Goal: Task Accomplishment & Management: Complete application form

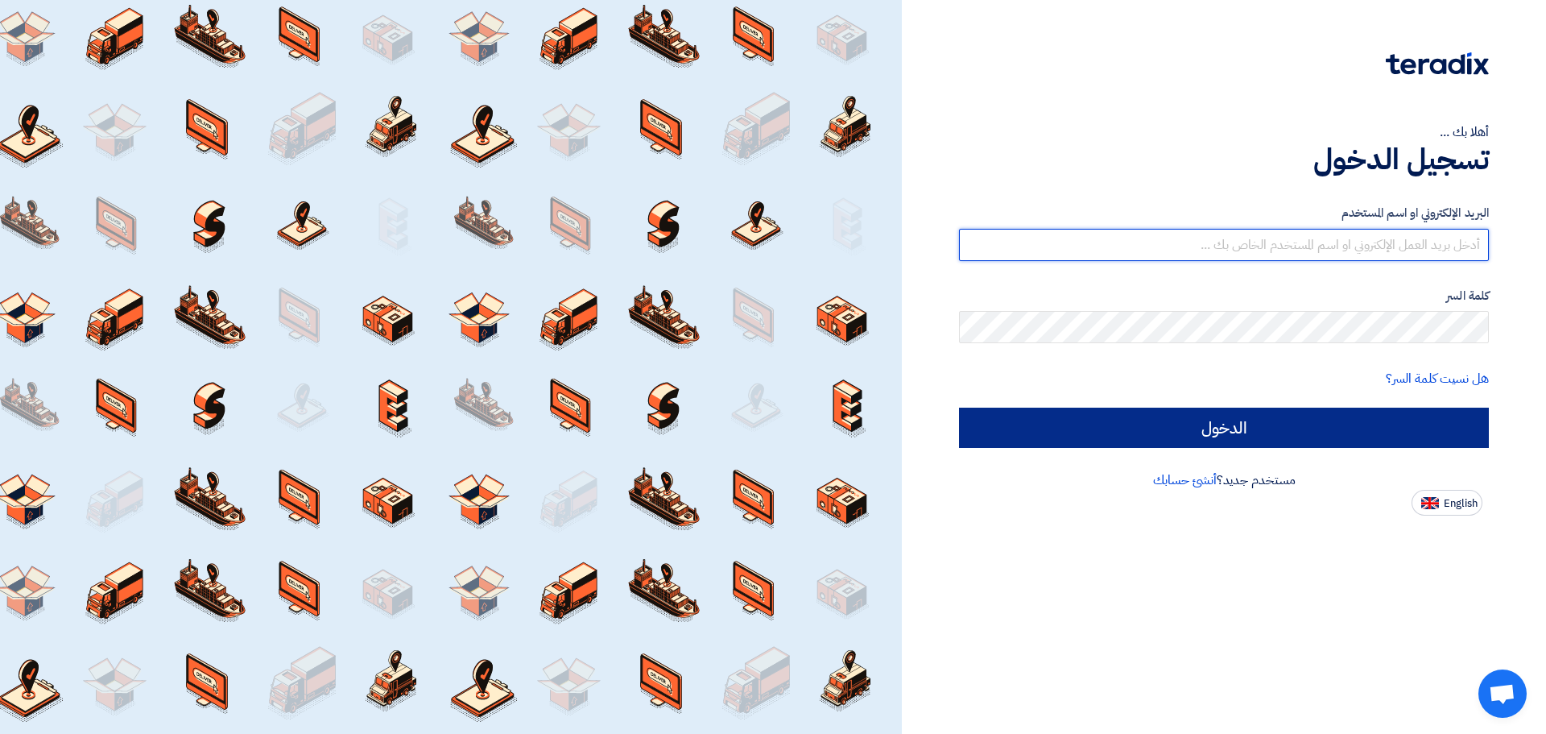
type input "[EMAIL_ADDRESS][DOMAIN_NAME]"
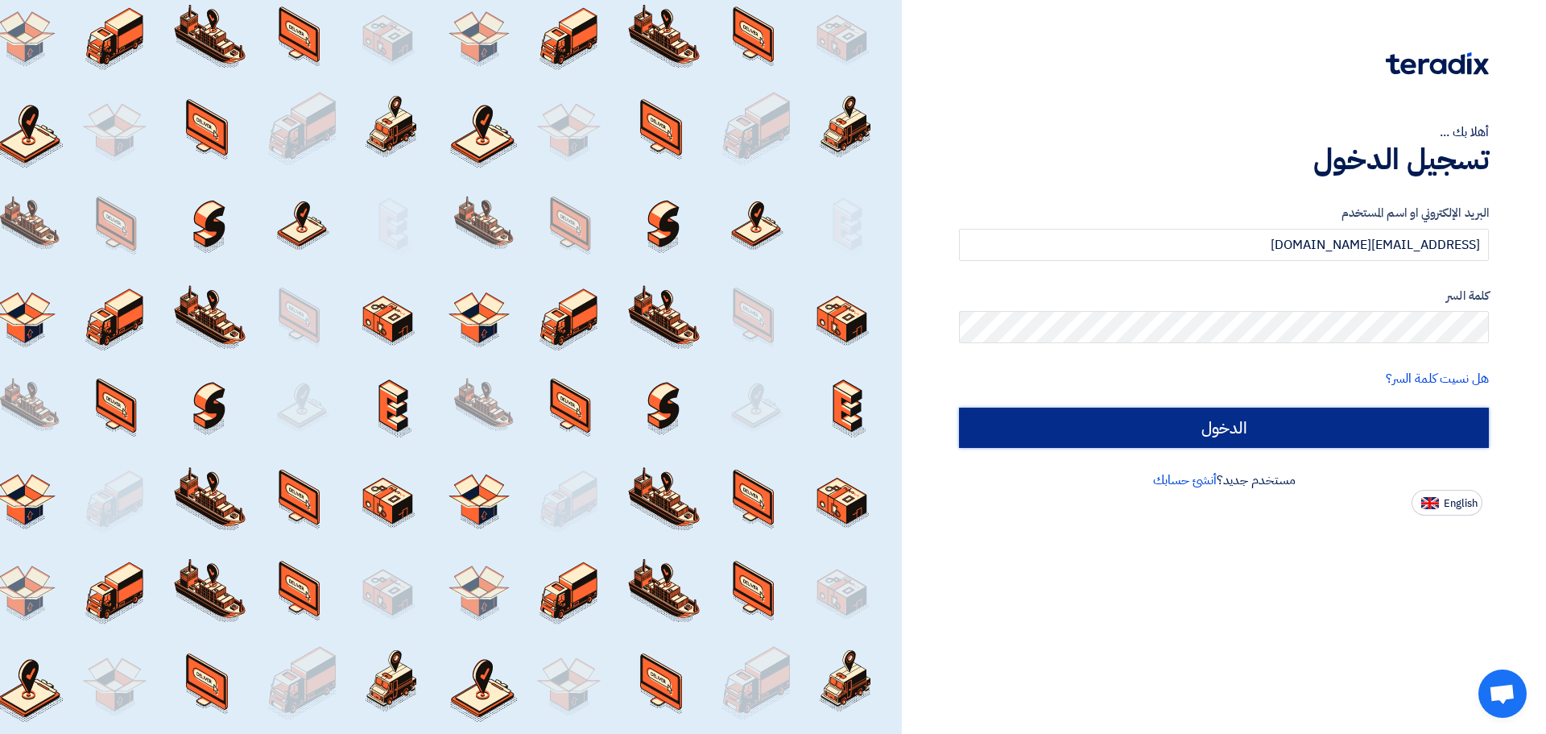
click at [1263, 423] on input "الدخول" at bounding box center [1224, 427] width 530 height 40
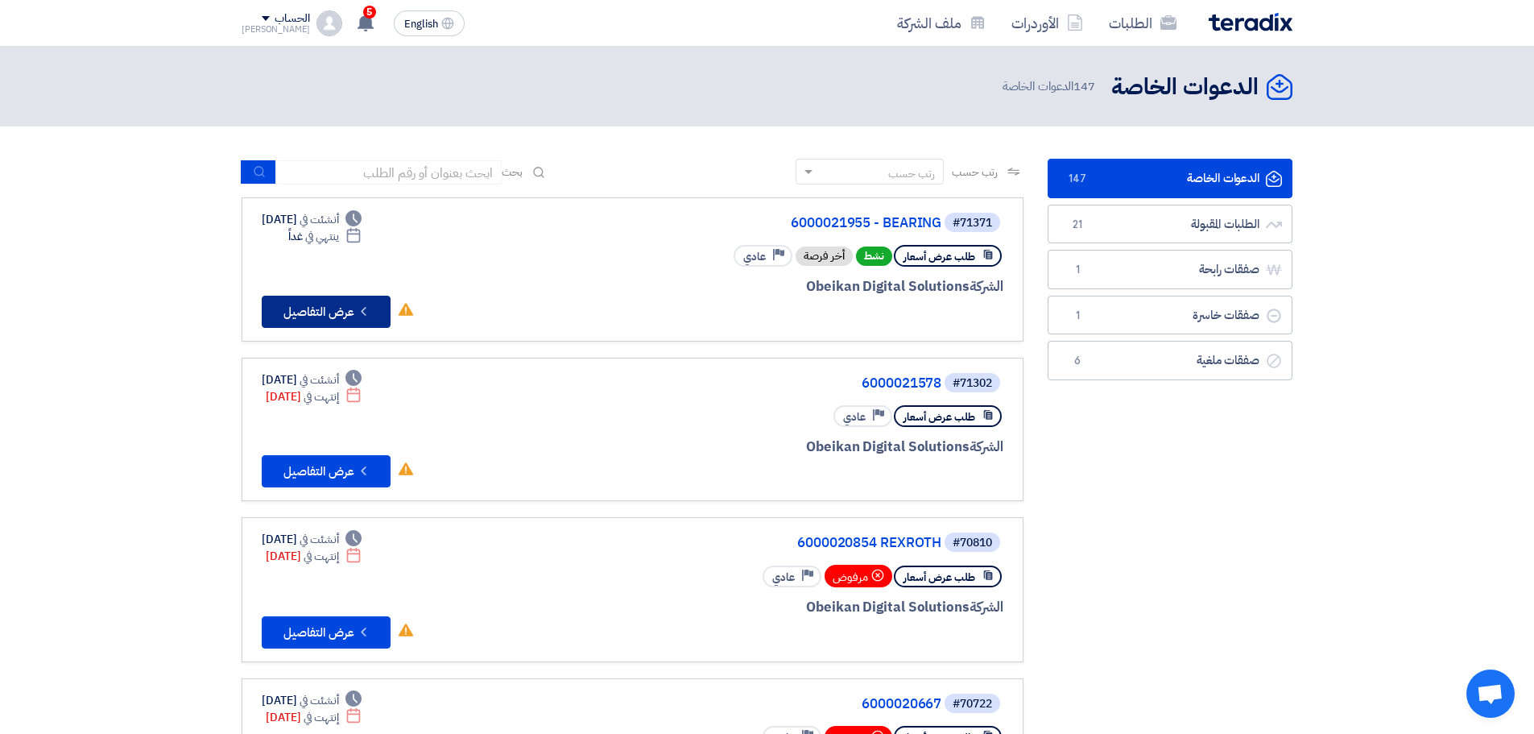
click at [330, 318] on button "Check details عرض التفاصيل" at bounding box center [326, 312] width 129 height 32
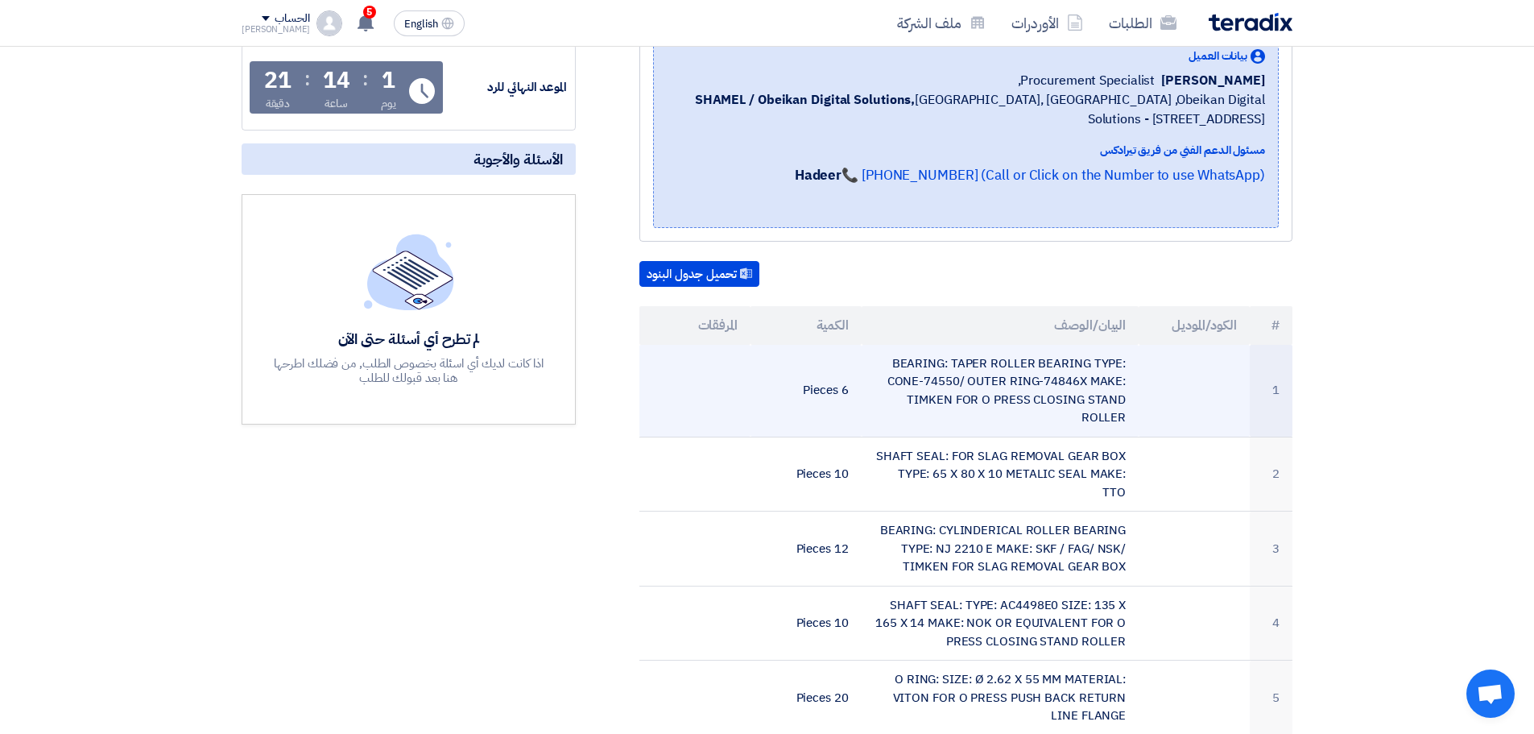
scroll to position [403, 0]
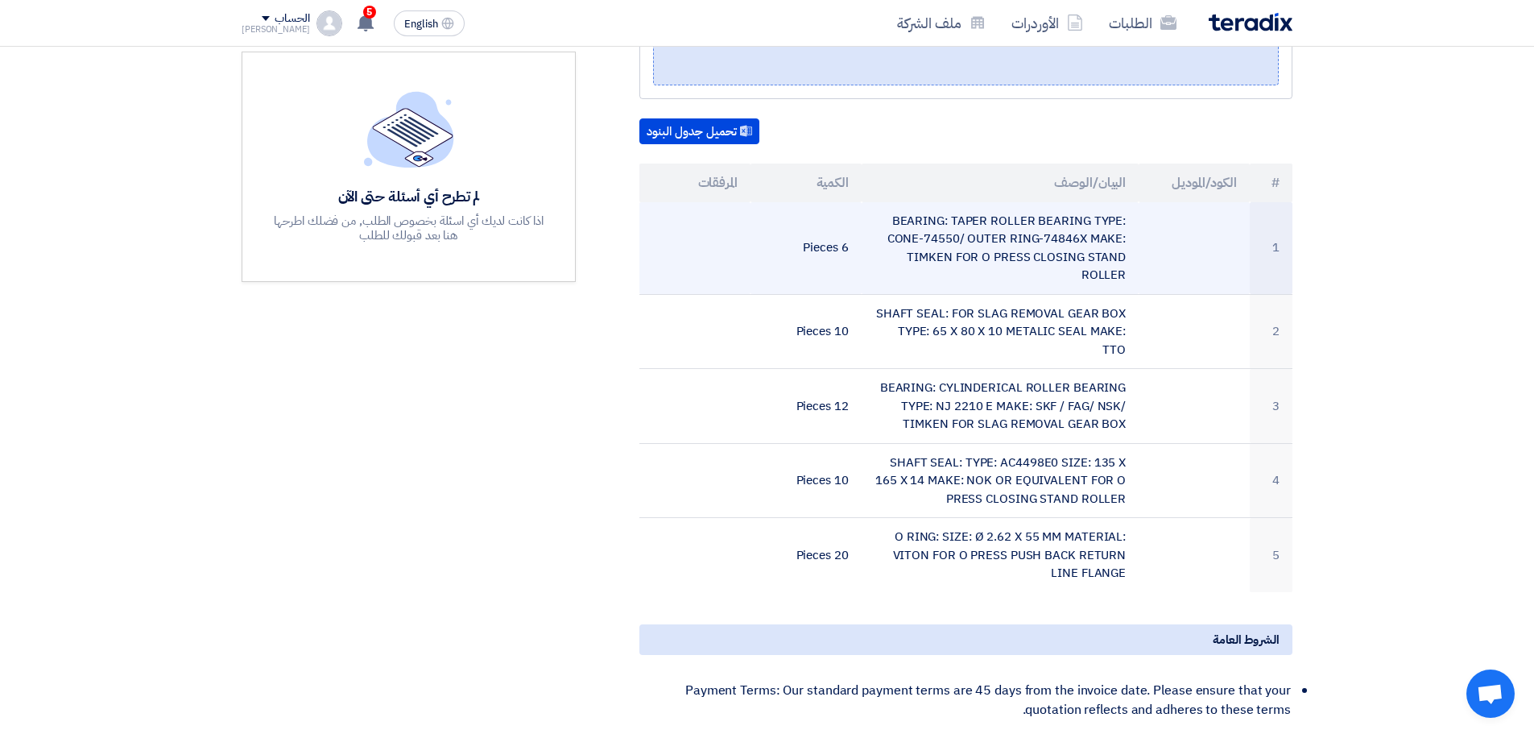
drag, startPoint x: 1110, startPoint y: 274, endPoint x: 1130, endPoint y: 292, distance: 26.8
click at [1130, 292] on tr "1 BEARING: TAPER ROLLER BEARING TYPE: CONE-74550/ OUTER RING-74846X MAKE: TIMKE…" at bounding box center [965, 248] width 653 height 93
click at [1061, 261] on td "BEARING: TAPER ROLLER BEARING TYPE: CONE-74550/ OUTER RING-74846X MAKE: TIMKEN …" at bounding box center [1001, 248] width 278 height 93
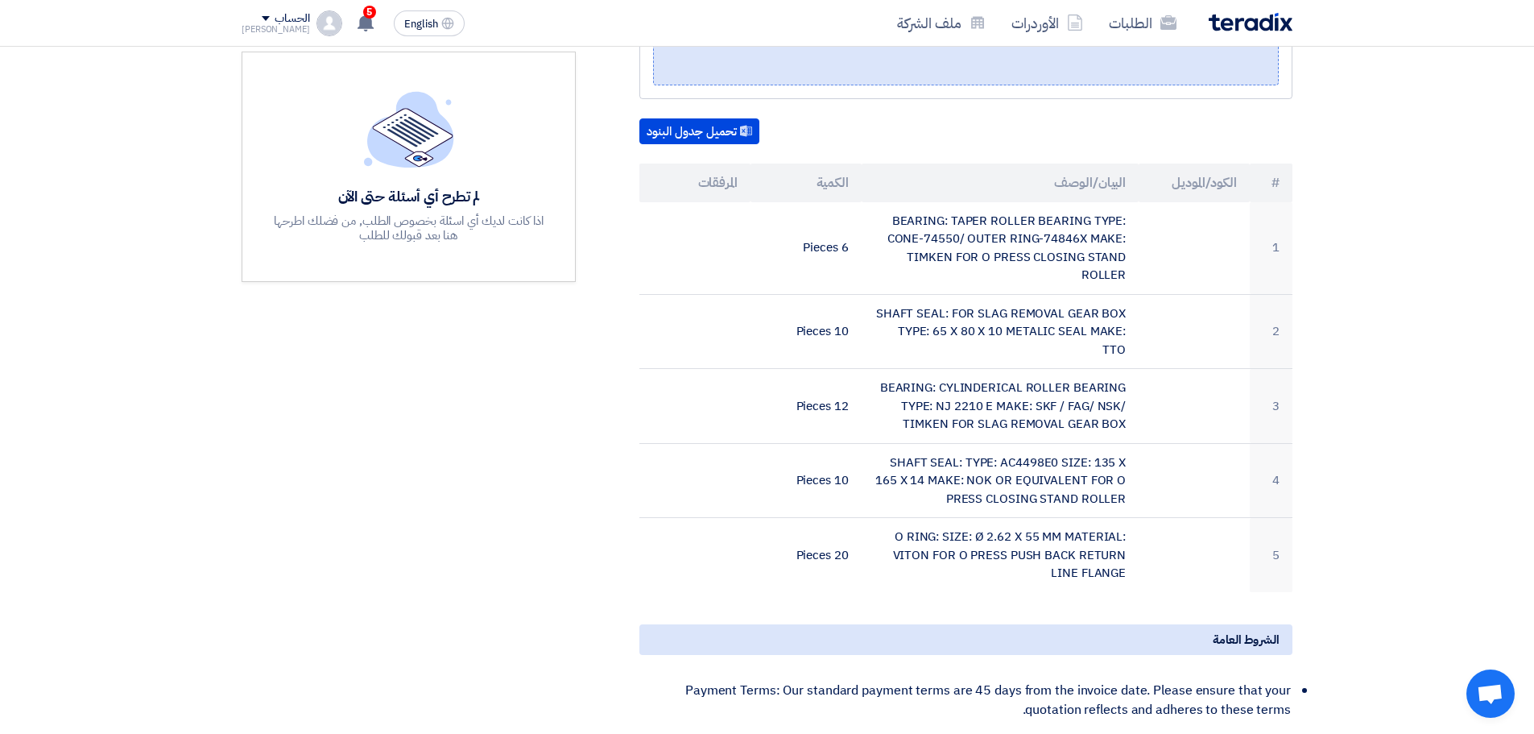
click at [1385, 304] on section "6000021955 - BEARING بيانات العميل [PERSON_NAME] Procurement Specialist, SHAMEL…" at bounding box center [767, 422] width 1534 height 1219
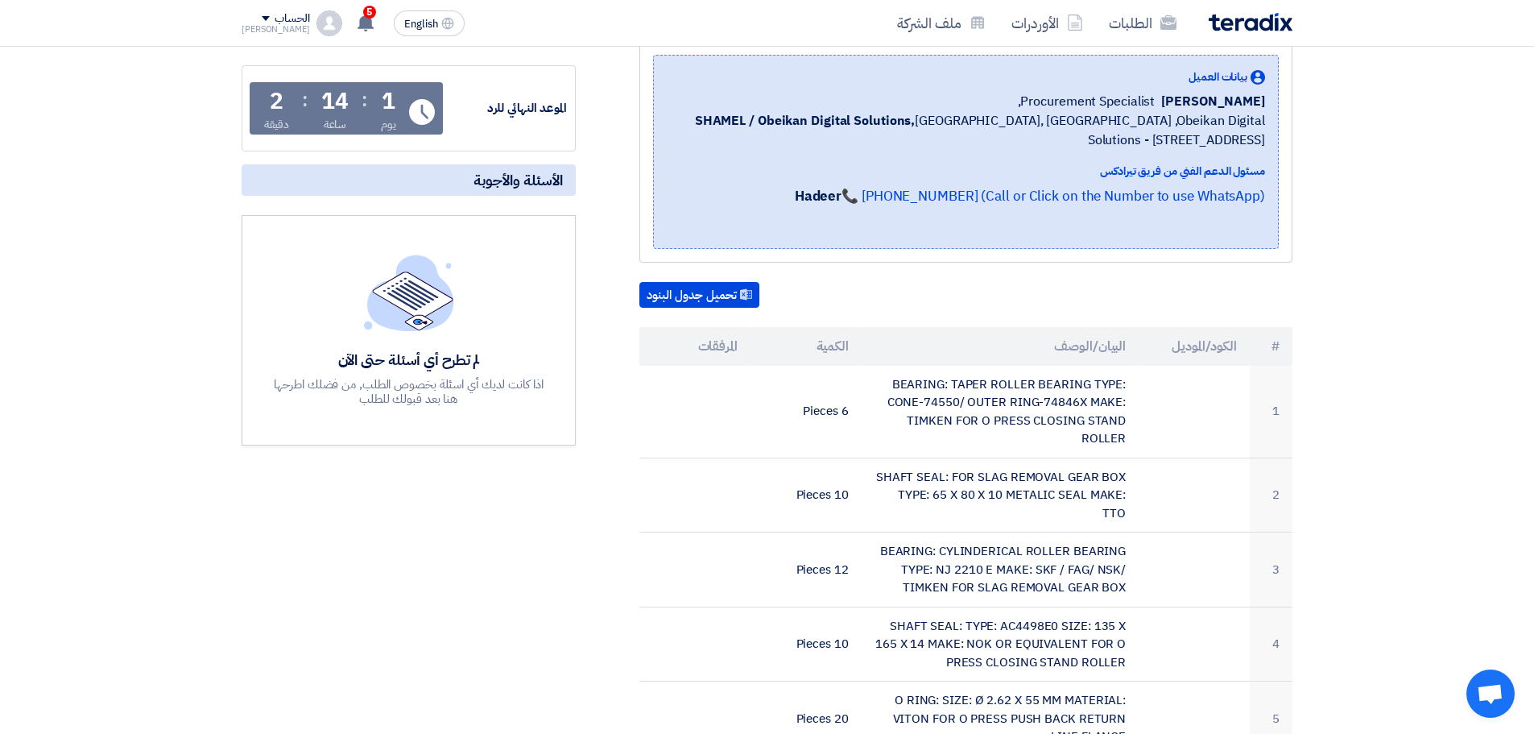
scroll to position [0, 0]
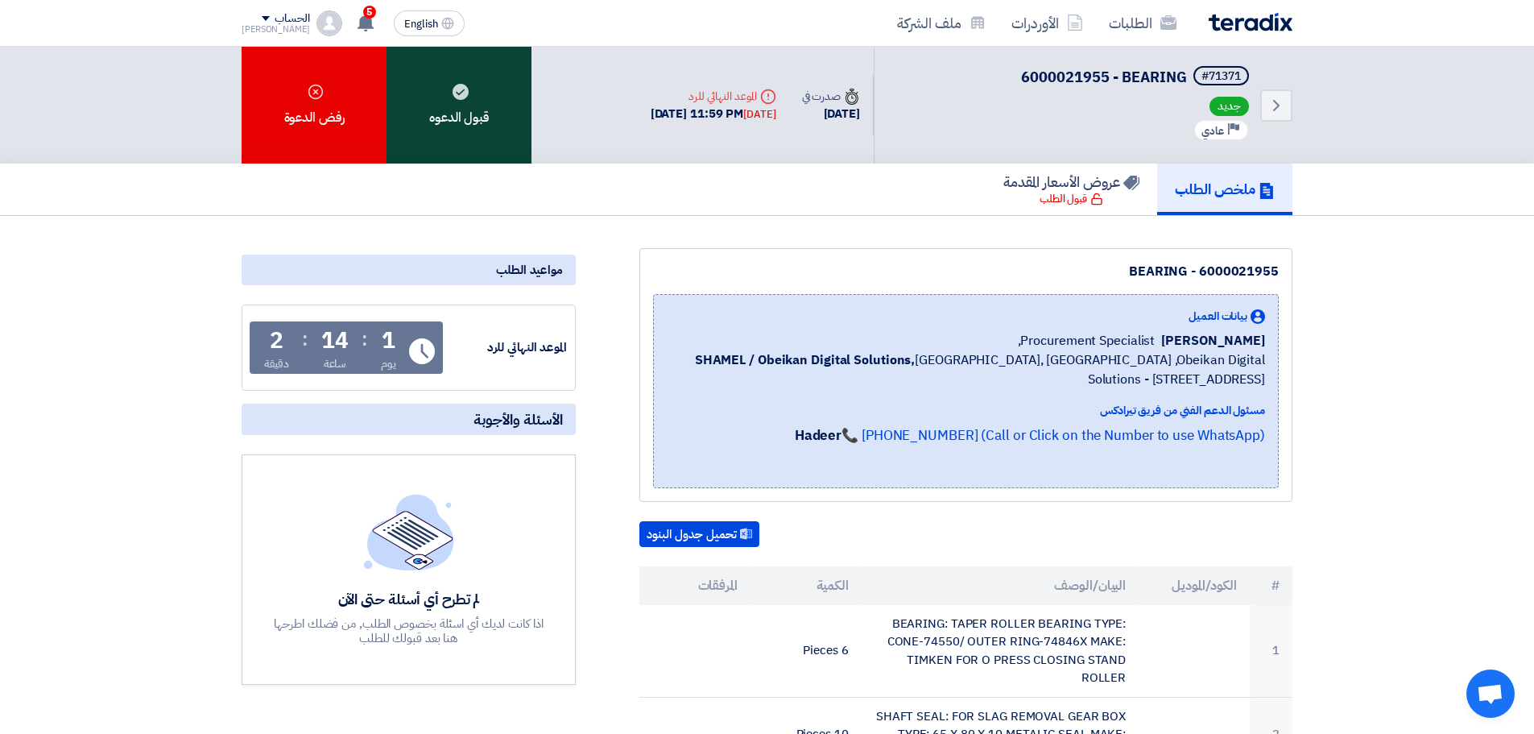
click at [498, 93] on div "قبول الدعوه" at bounding box center [459, 105] width 145 height 117
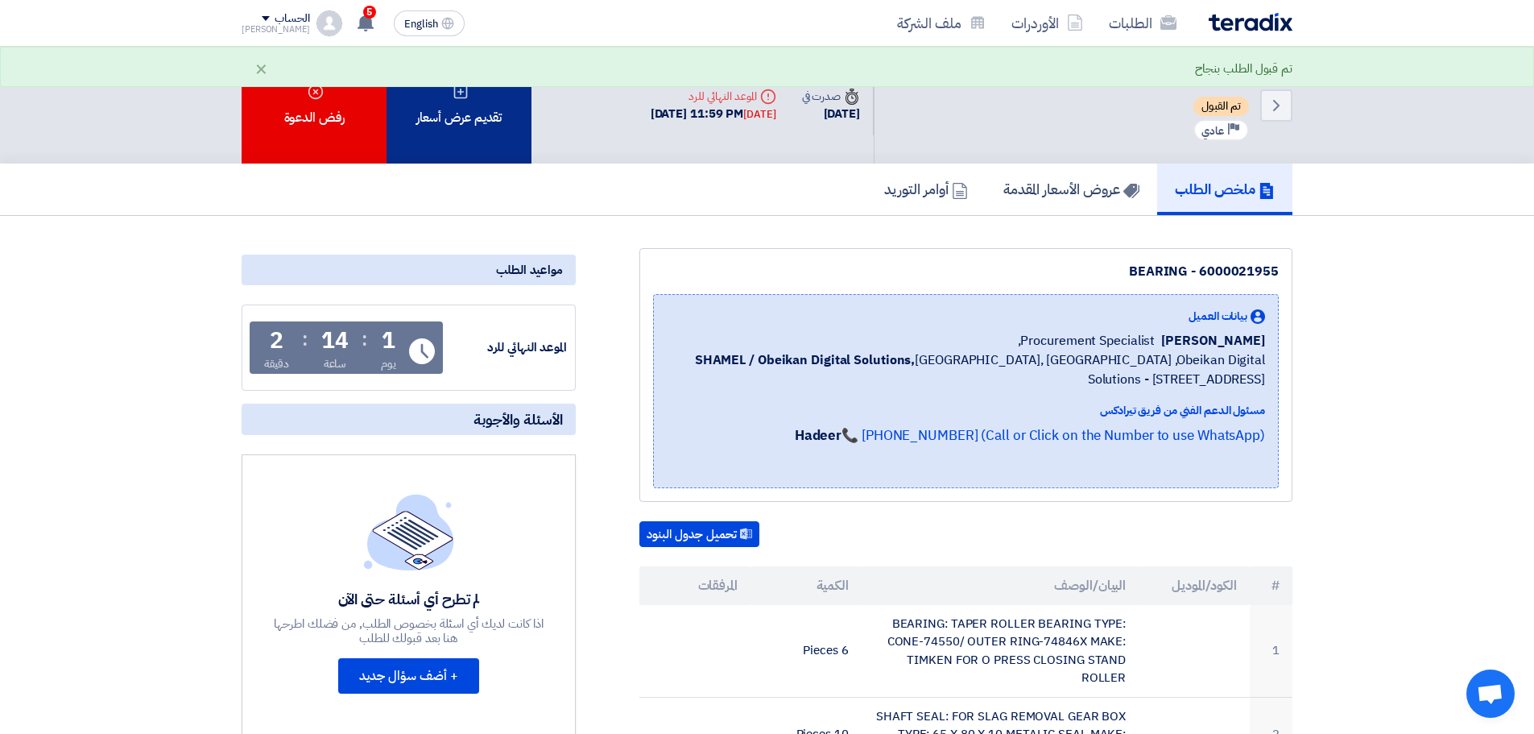
click at [476, 144] on div "تقديم عرض أسعار" at bounding box center [459, 105] width 145 height 117
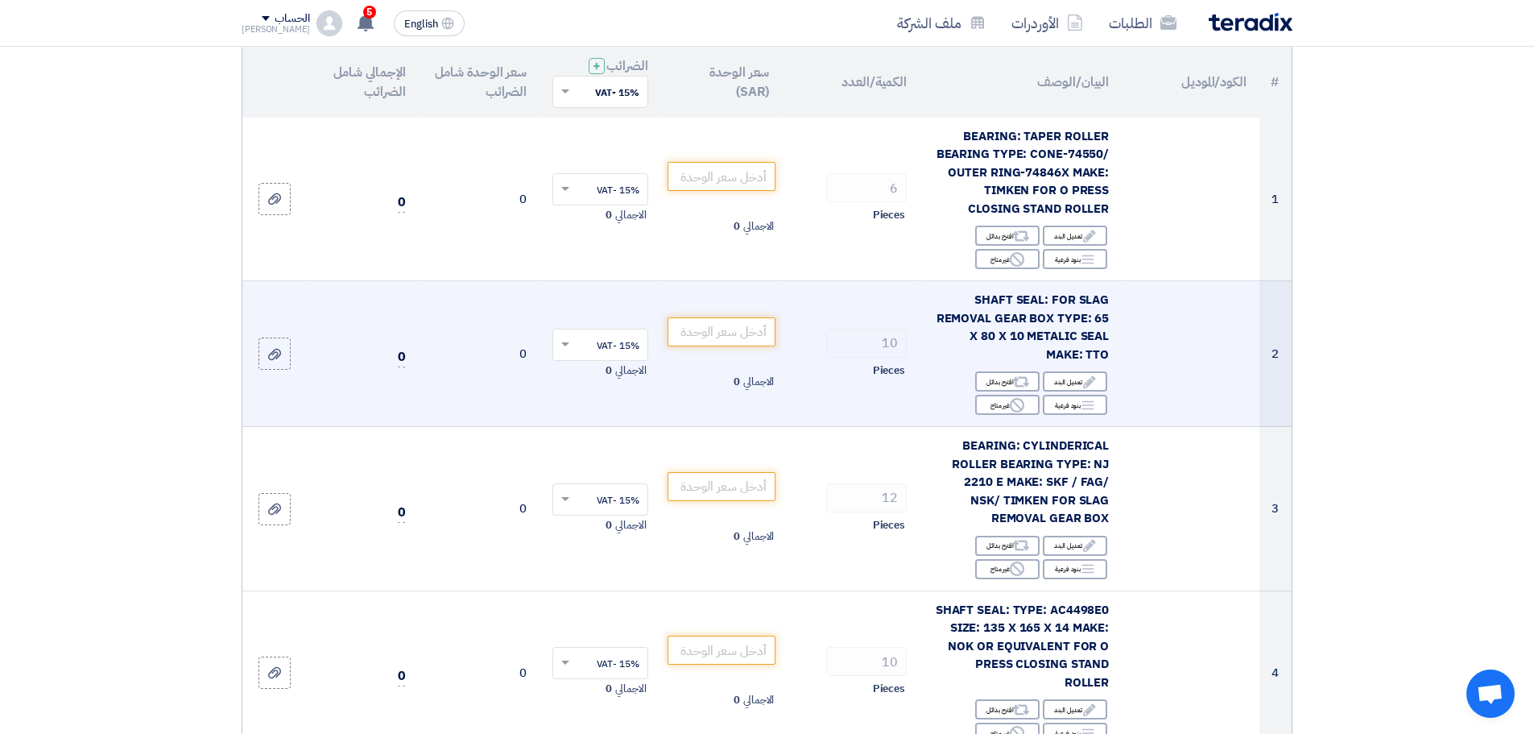
scroll to position [242, 0]
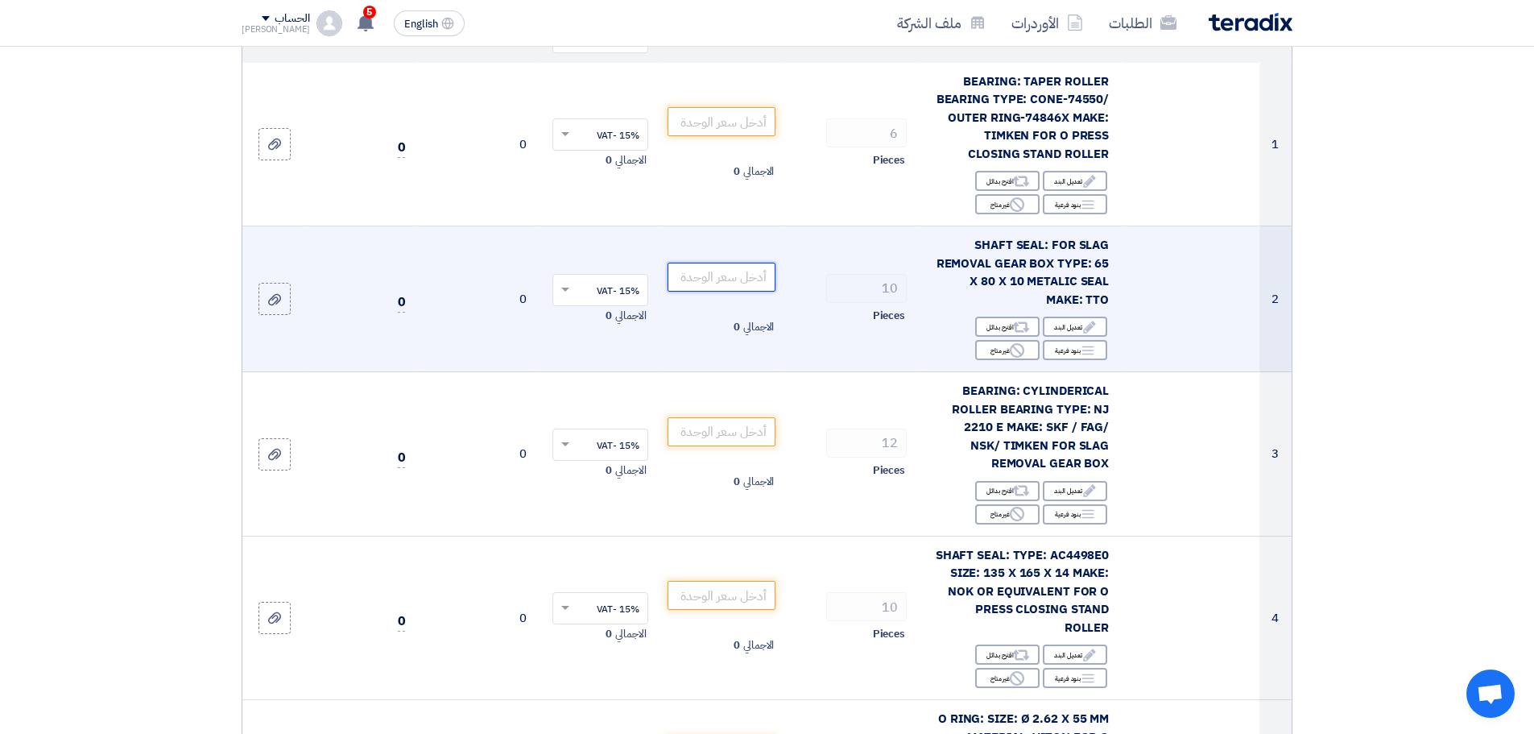
click at [697, 275] on input "number" at bounding box center [722, 277] width 109 height 29
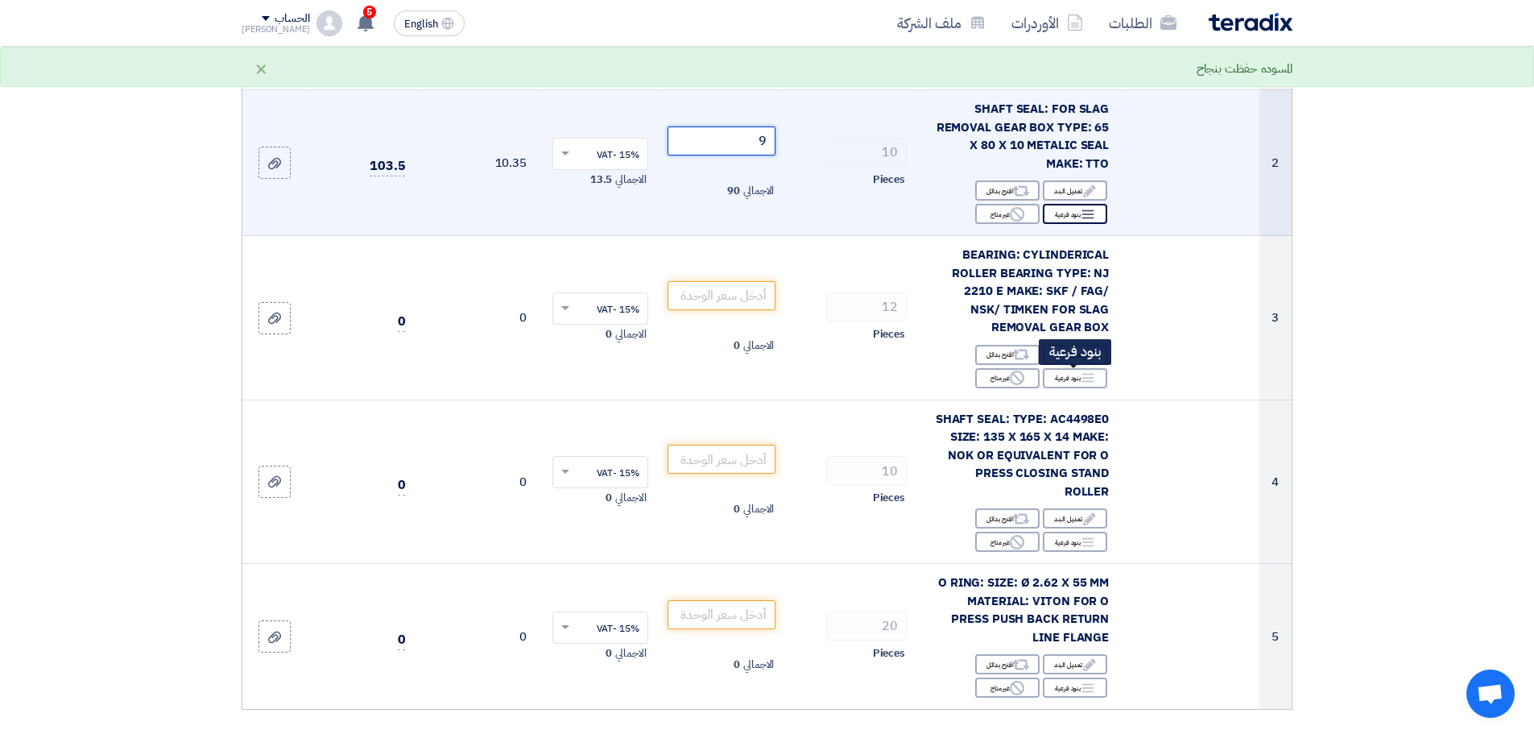
scroll to position [403, 0]
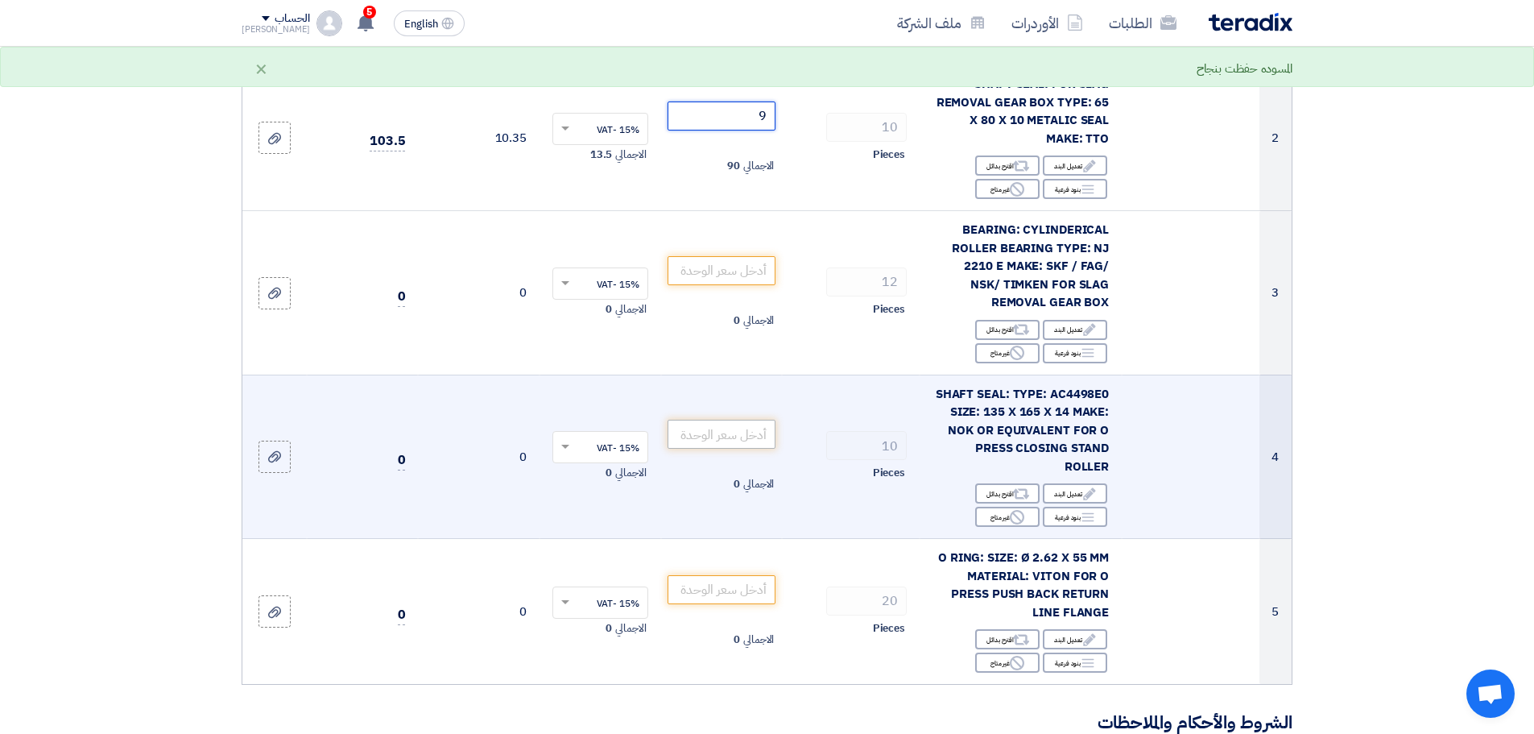
type input "9"
click at [726, 441] on input "number" at bounding box center [722, 434] width 109 height 29
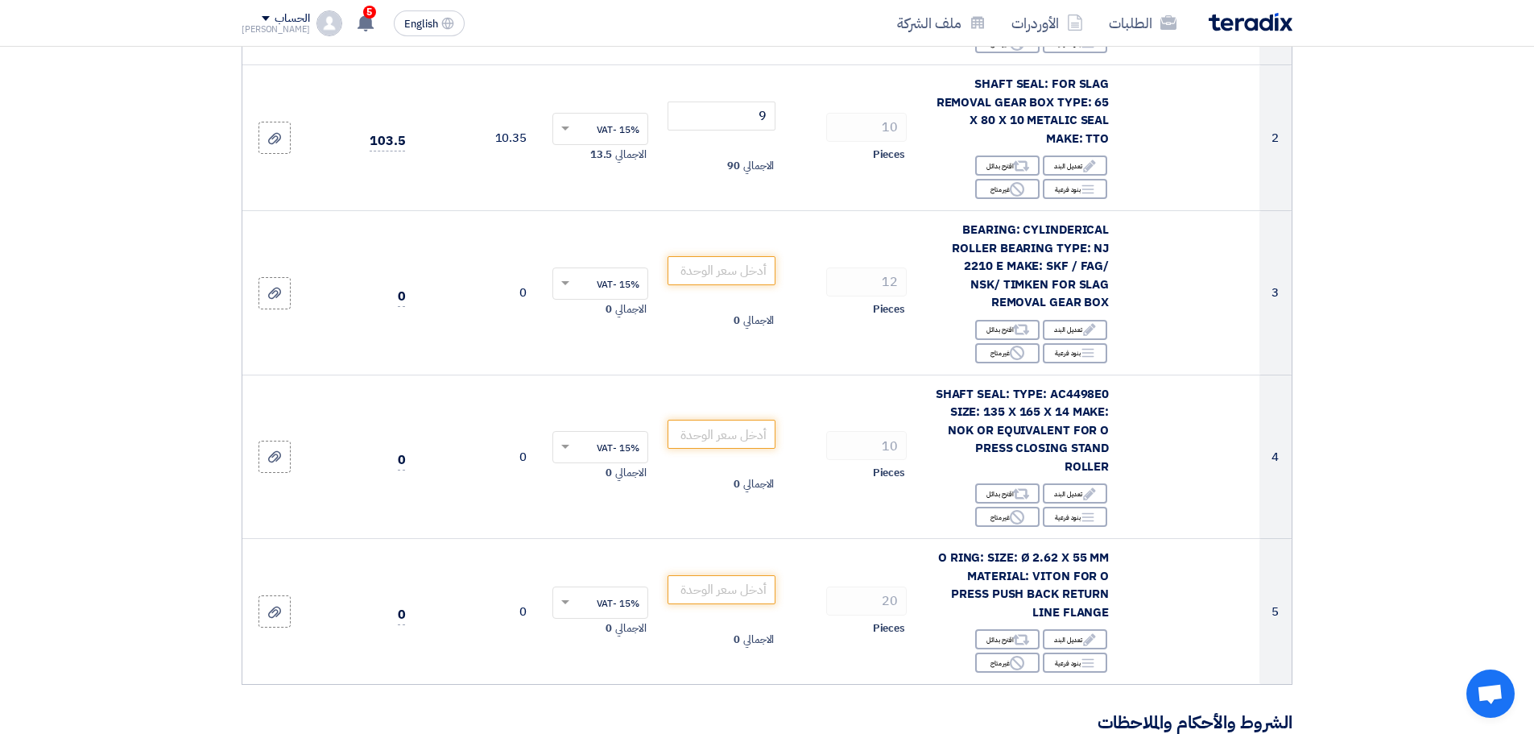
click at [1372, 572] on section "تفاصيل الطلب # الكود/الموديل البيان/الوصف الكمية/العدد سعر الوحدة (SAR) الضرائب…" at bounding box center [767, 635] width 1534 height 1776
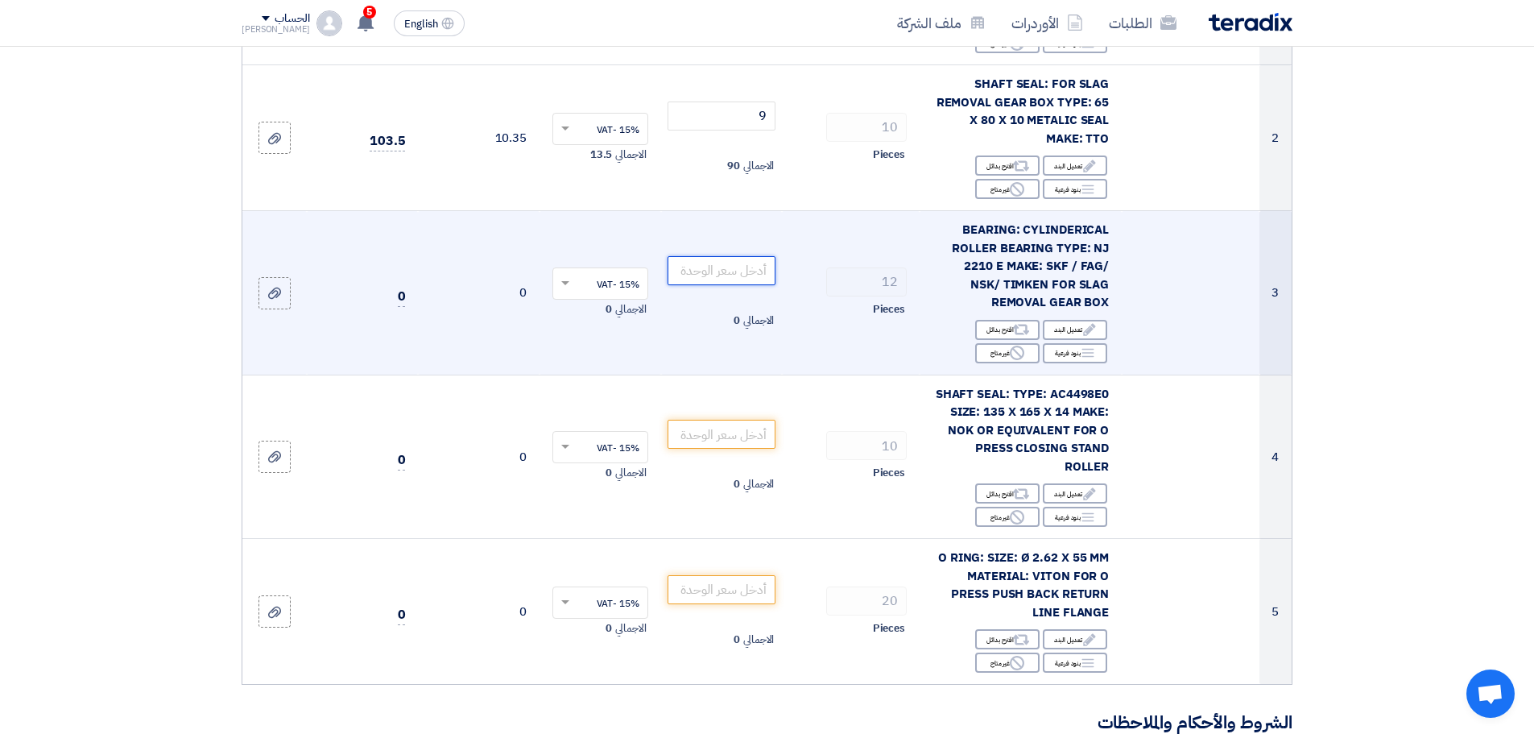
click at [734, 269] on input "number" at bounding box center [722, 270] width 109 height 29
type input "24"
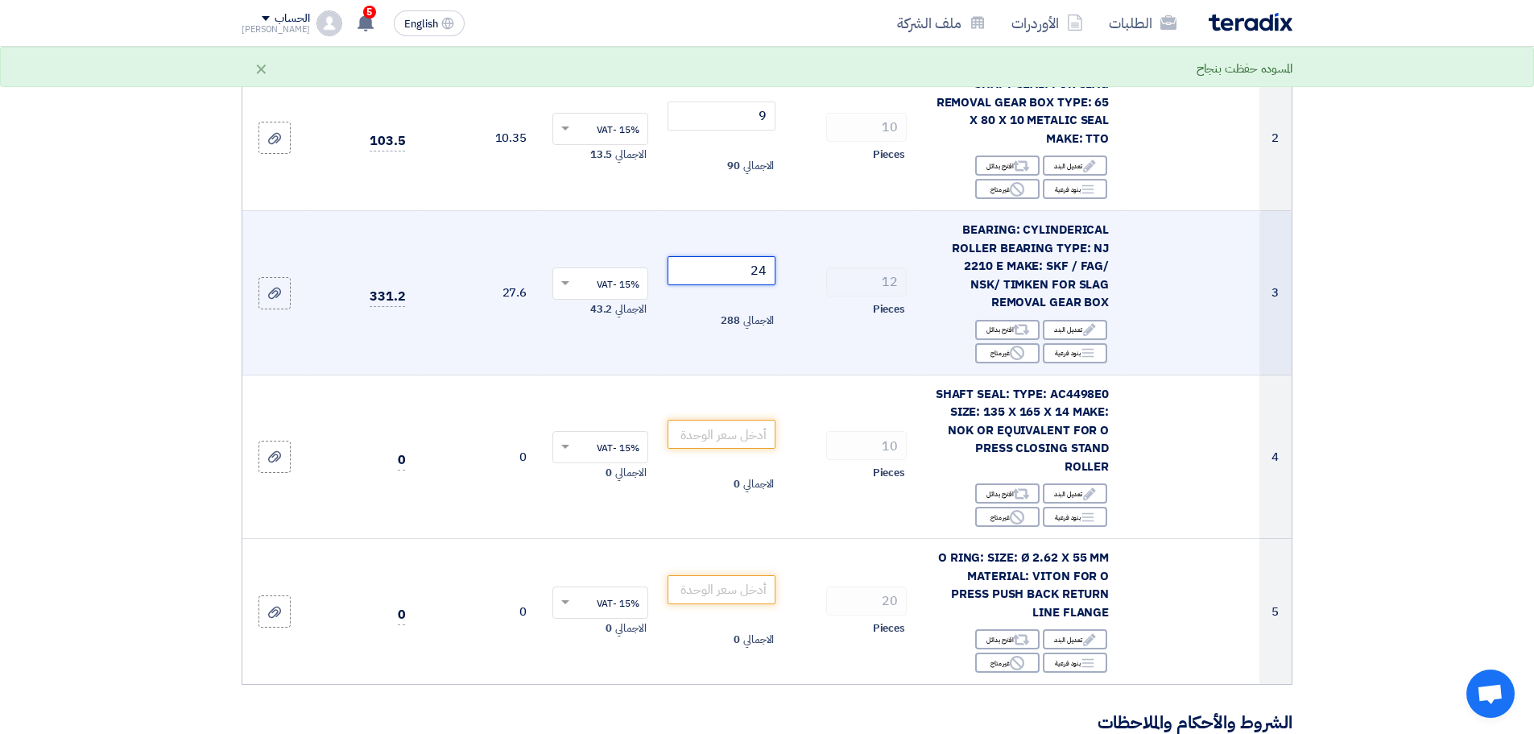
click at [830, 268] on tr "3 BEARING: CYLINDERICAL ROLLER BEARING TYPE: NJ 2210 E MAKE: SKF / FAG/ NSK/ TI…" at bounding box center [766, 293] width 1049 height 164
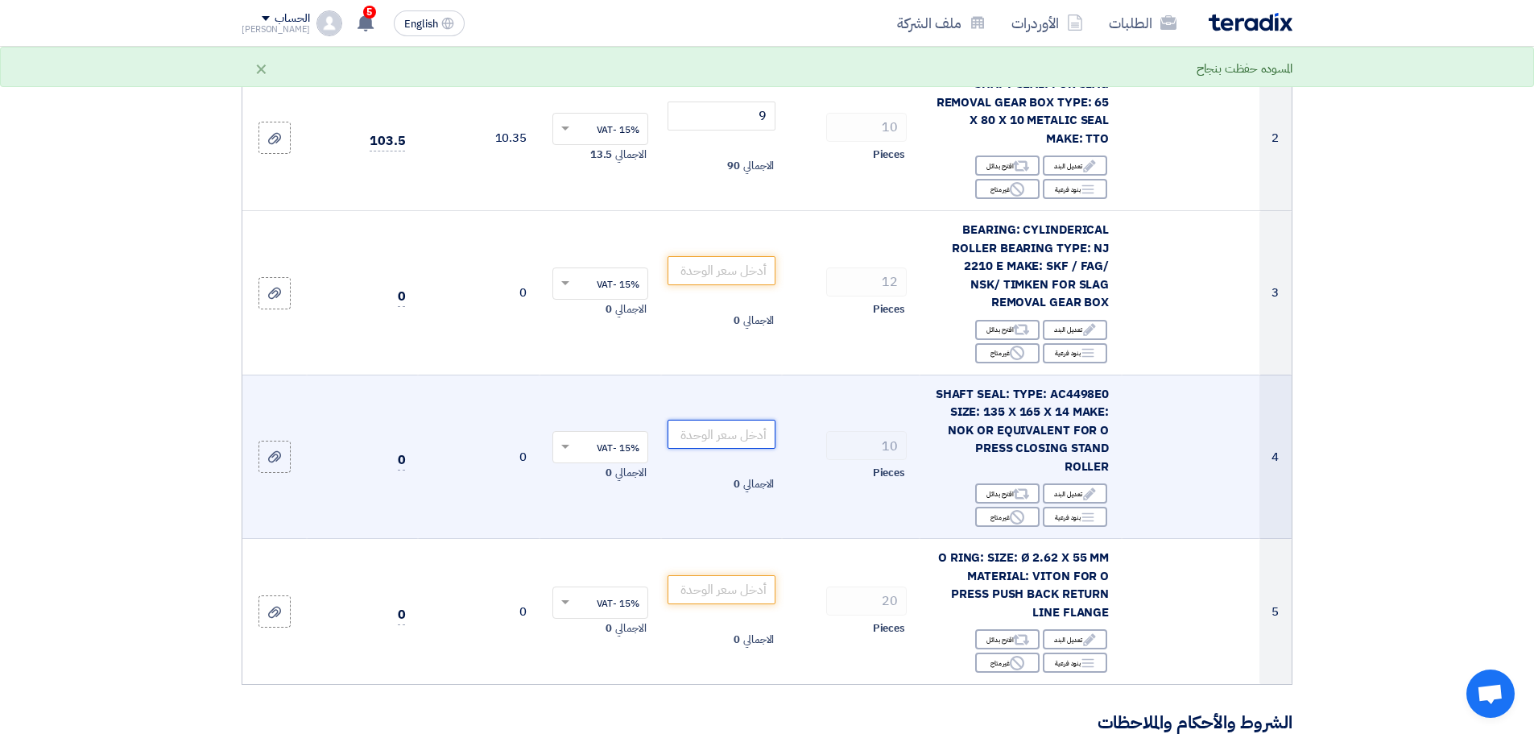
click at [718, 429] on input "number" at bounding box center [722, 434] width 109 height 29
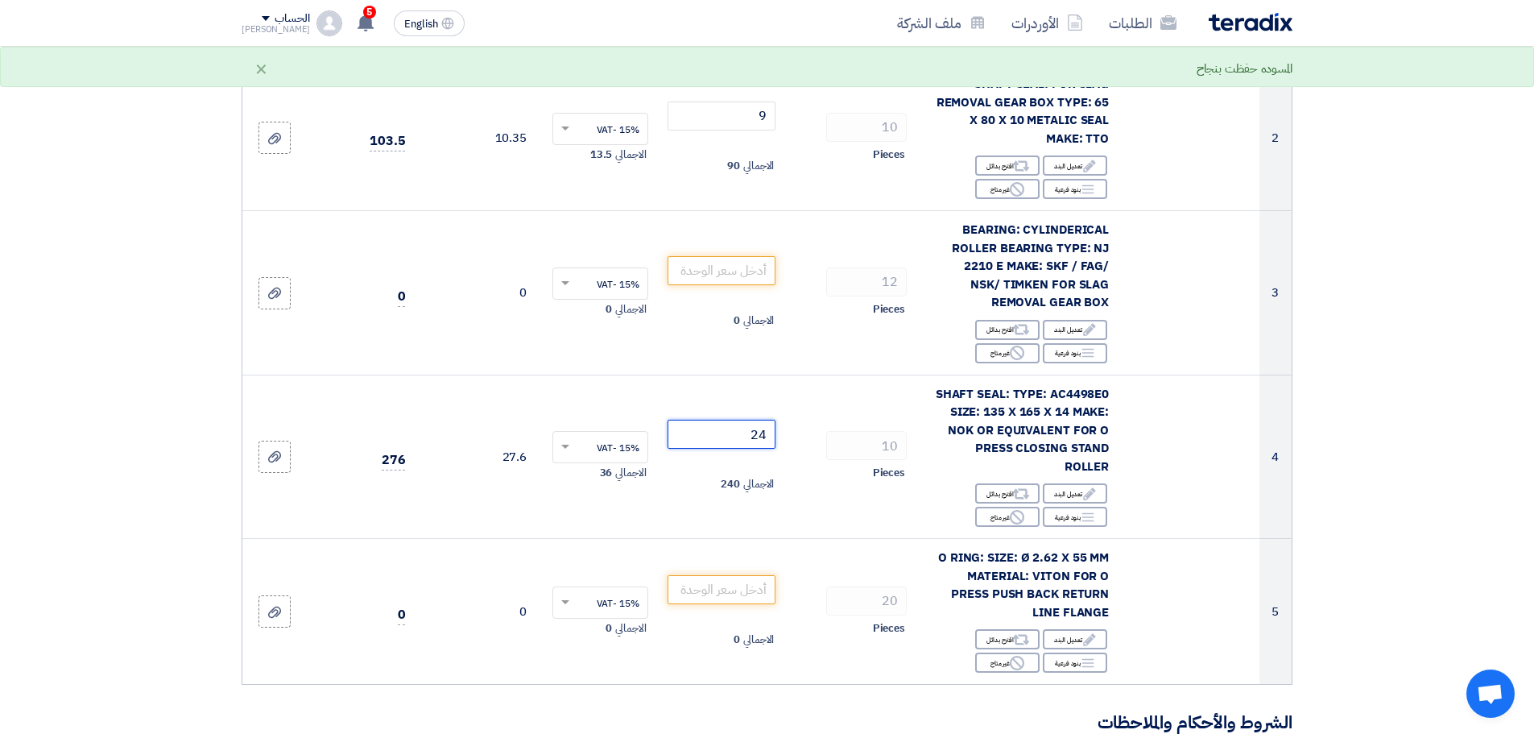
type input "24"
click at [1356, 405] on section "تفاصيل الطلب # الكود/الموديل البيان/الوصف الكمية/العدد سعر الوحدة (SAR) الضرائب…" at bounding box center [767, 635] width 1534 height 1776
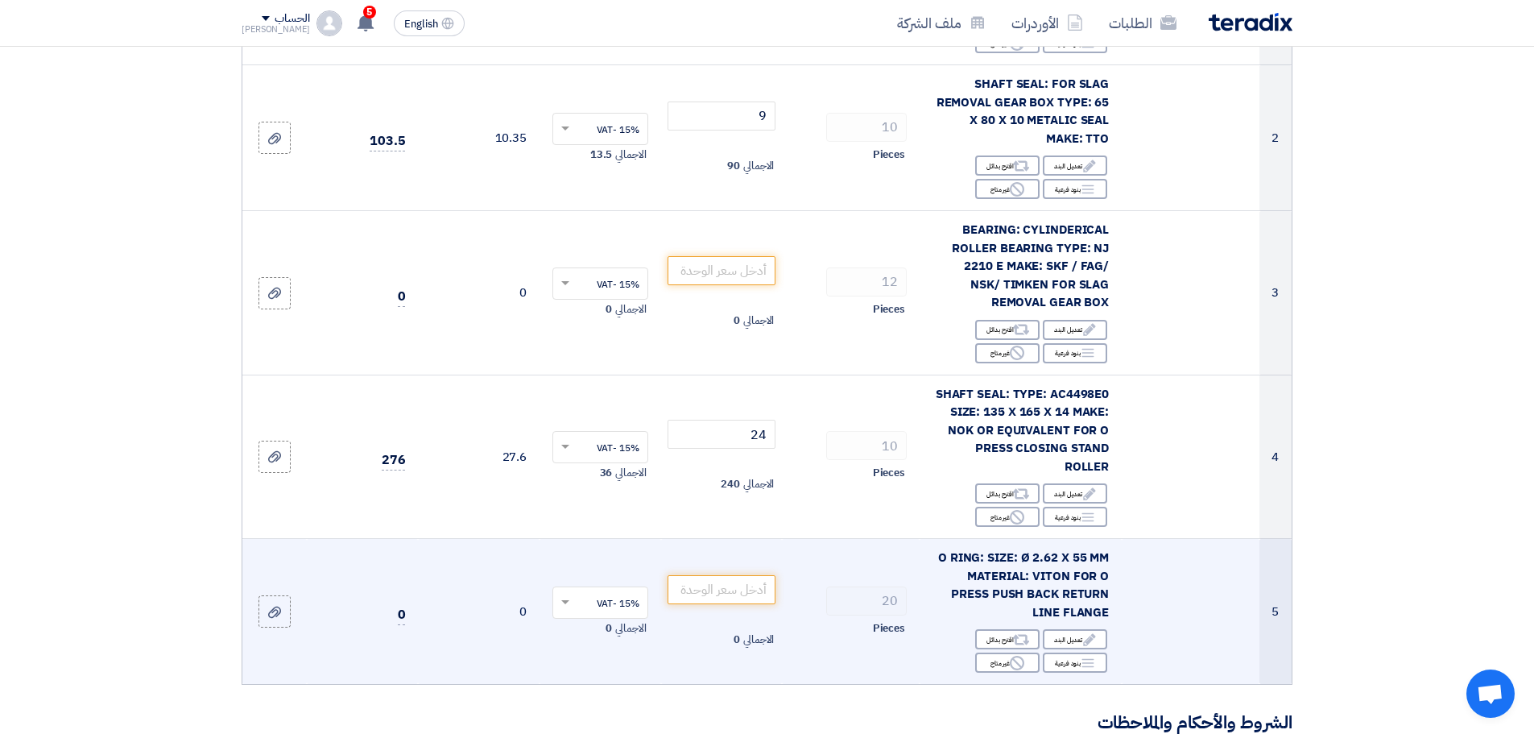
click at [1245, 617] on td at bounding box center [1191, 612] width 138 height 146
click at [1002, 668] on div "Reject غير متاح" at bounding box center [1007, 662] width 64 height 20
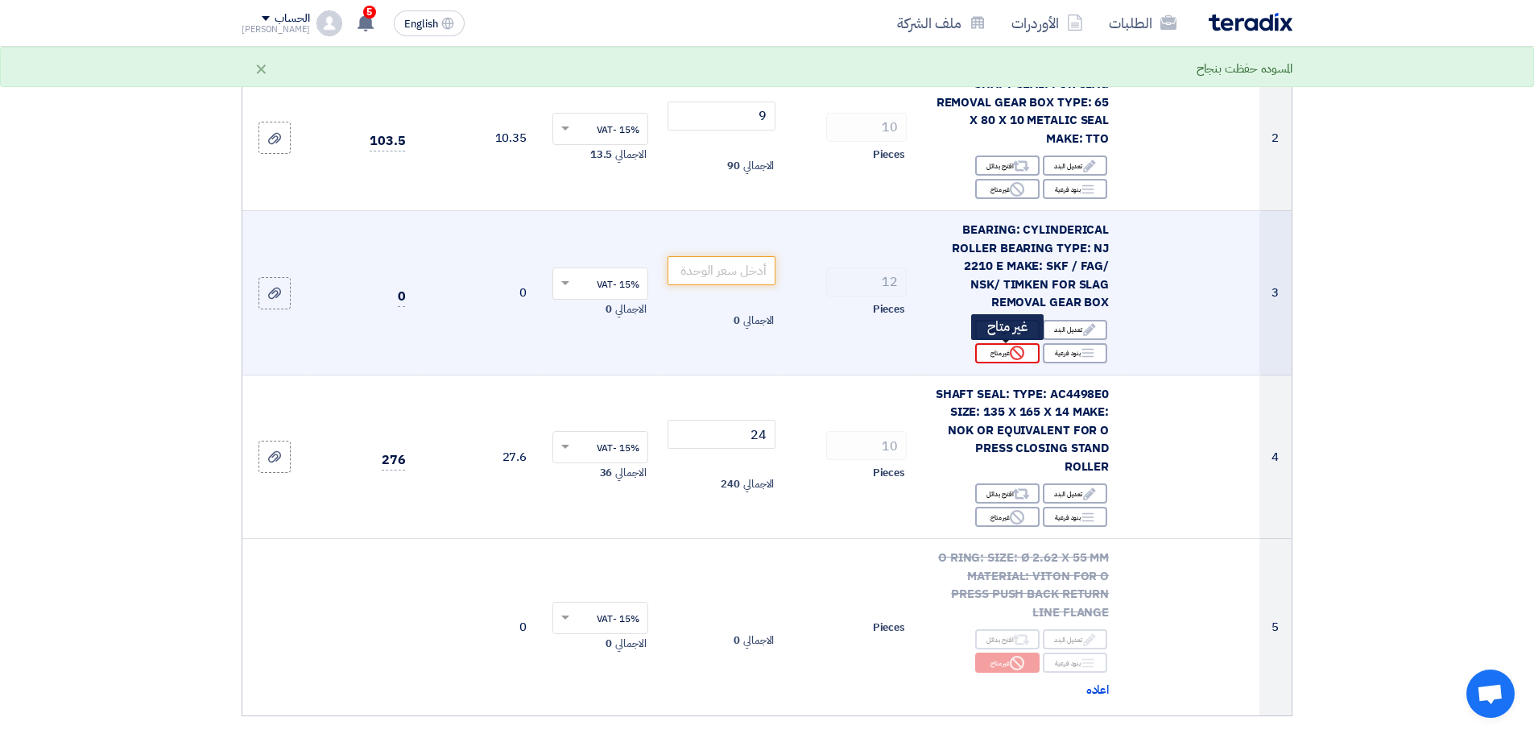
click at [1000, 355] on div "Reject غير متاح" at bounding box center [1007, 353] width 64 height 20
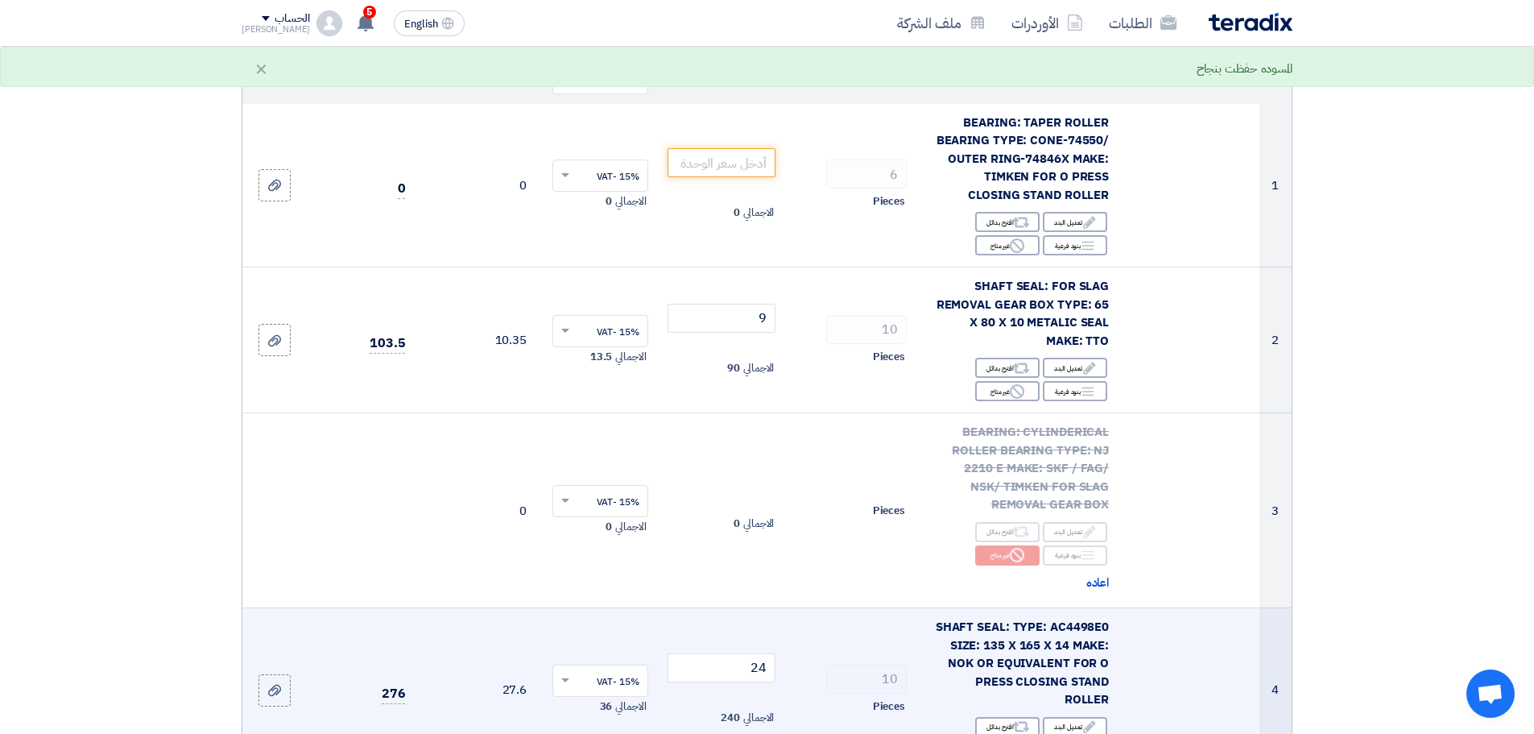
scroll to position [161, 0]
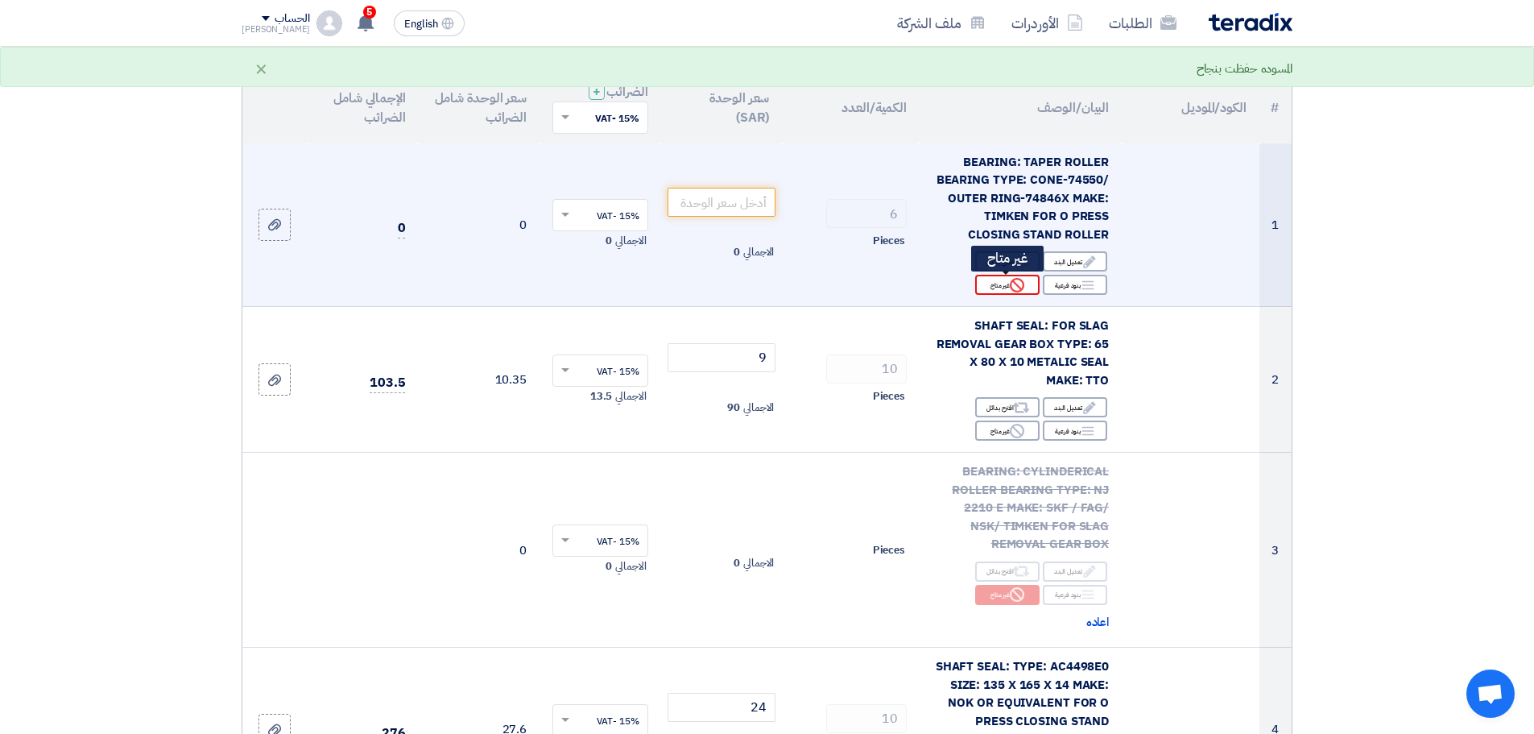
click at [994, 289] on div "Reject غير متاح" at bounding box center [1007, 285] width 64 height 20
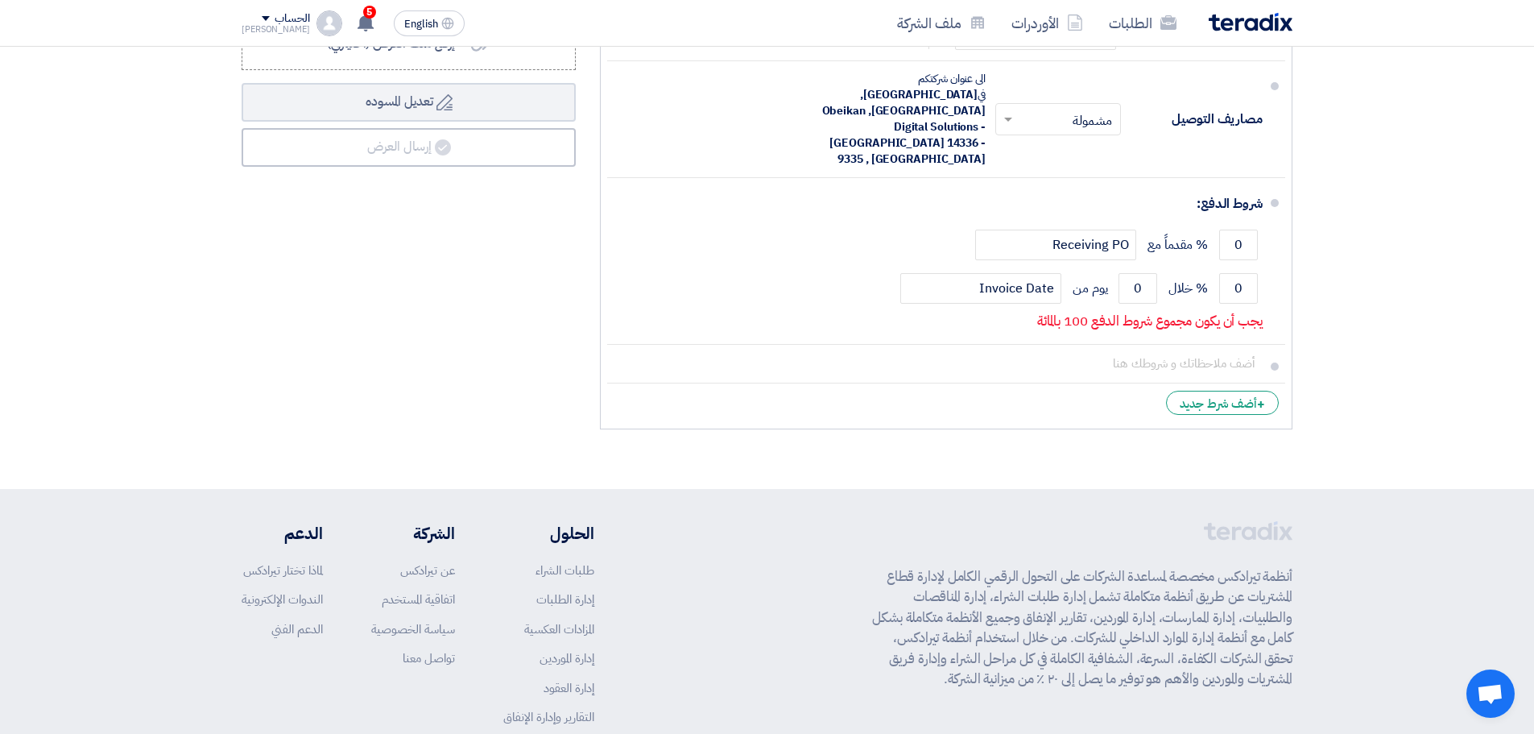
scroll to position [1450, 0]
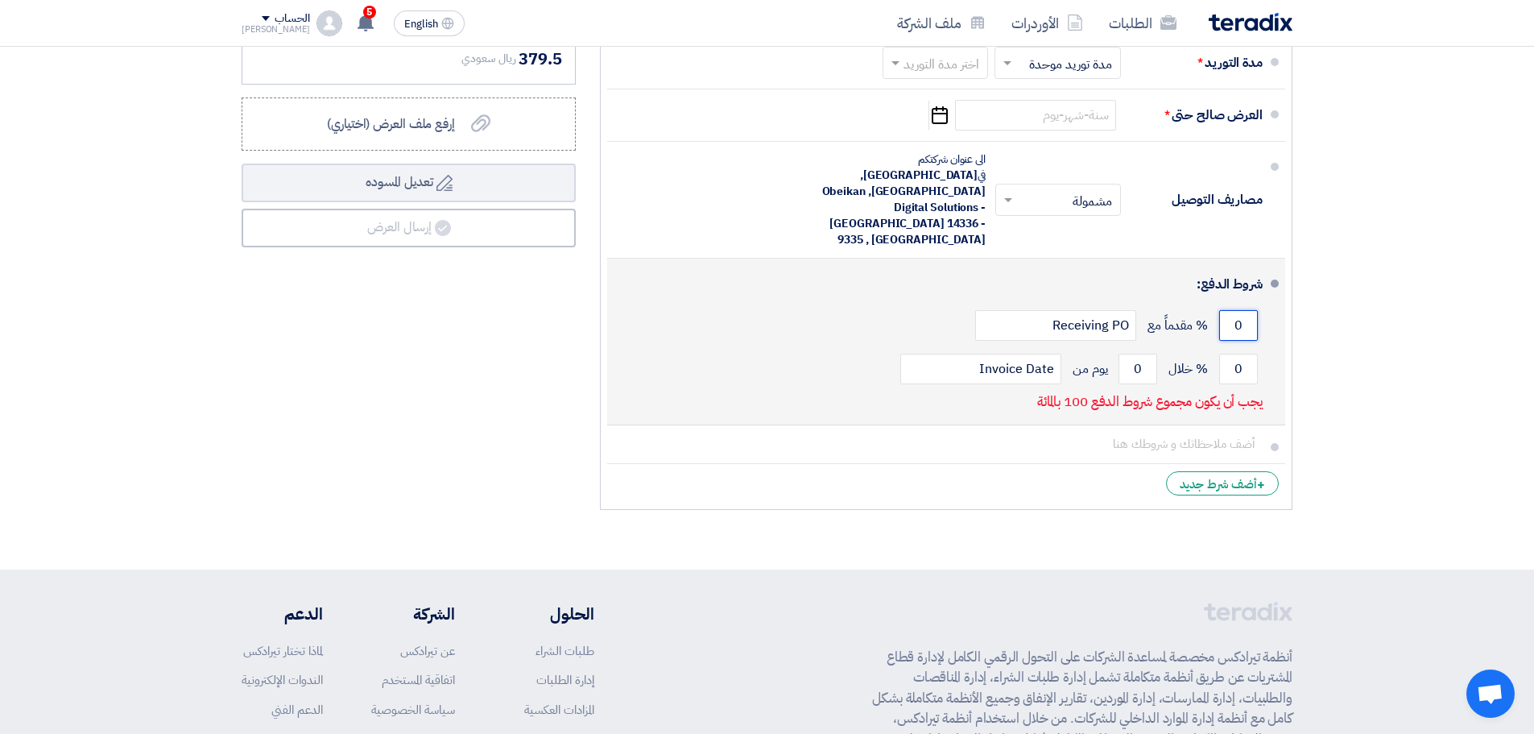
drag, startPoint x: 1236, startPoint y: 281, endPoint x: 1253, endPoint y: 278, distance: 17.2
click at [1253, 310] on input "0" at bounding box center [1238, 325] width 39 height 31
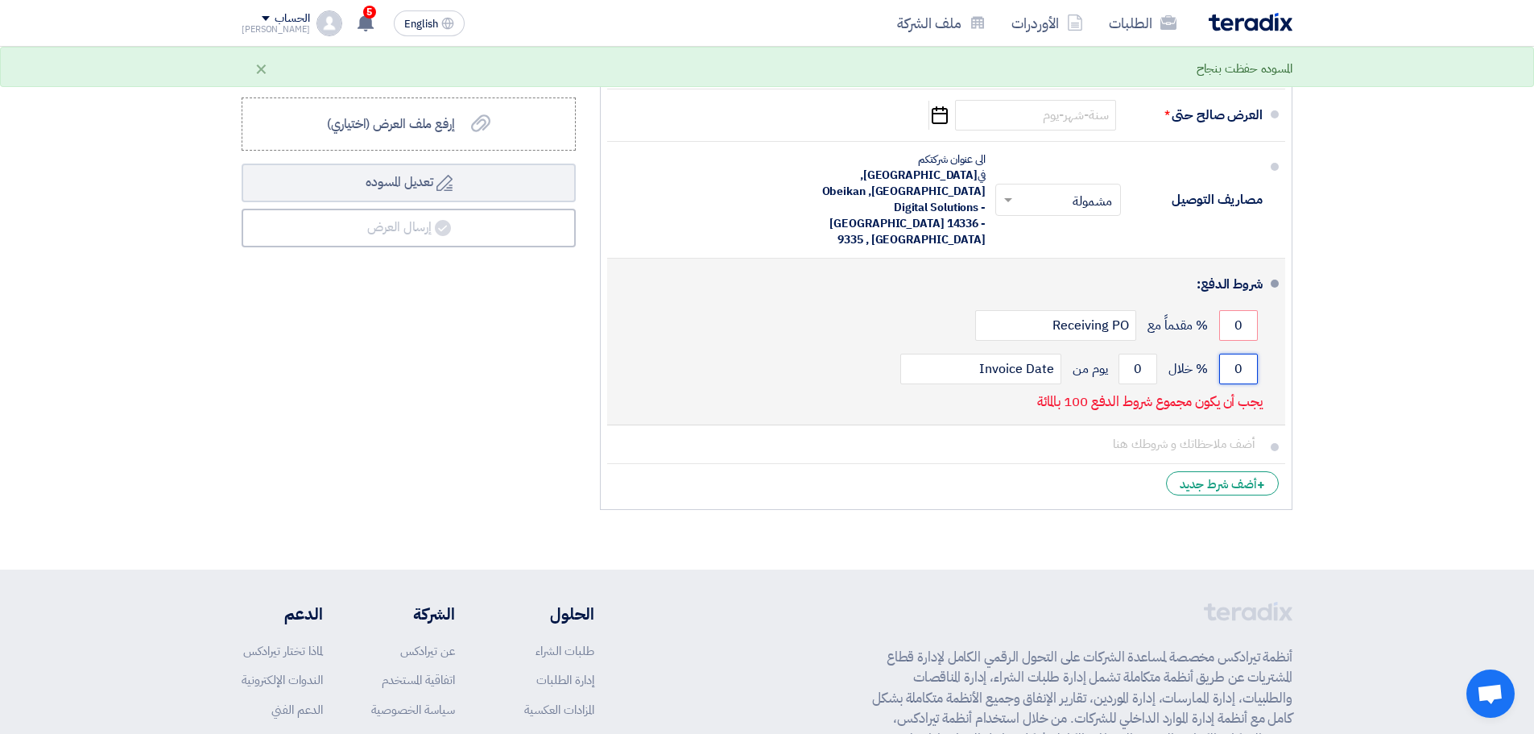
drag, startPoint x: 1244, startPoint y: 322, endPoint x: 1234, endPoint y: 320, distance: 10.7
click at [1234, 354] on input "0" at bounding box center [1238, 369] width 39 height 31
type input "100"
click at [1141, 354] on input "0" at bounding box center [1138, 369] width 39 height 31
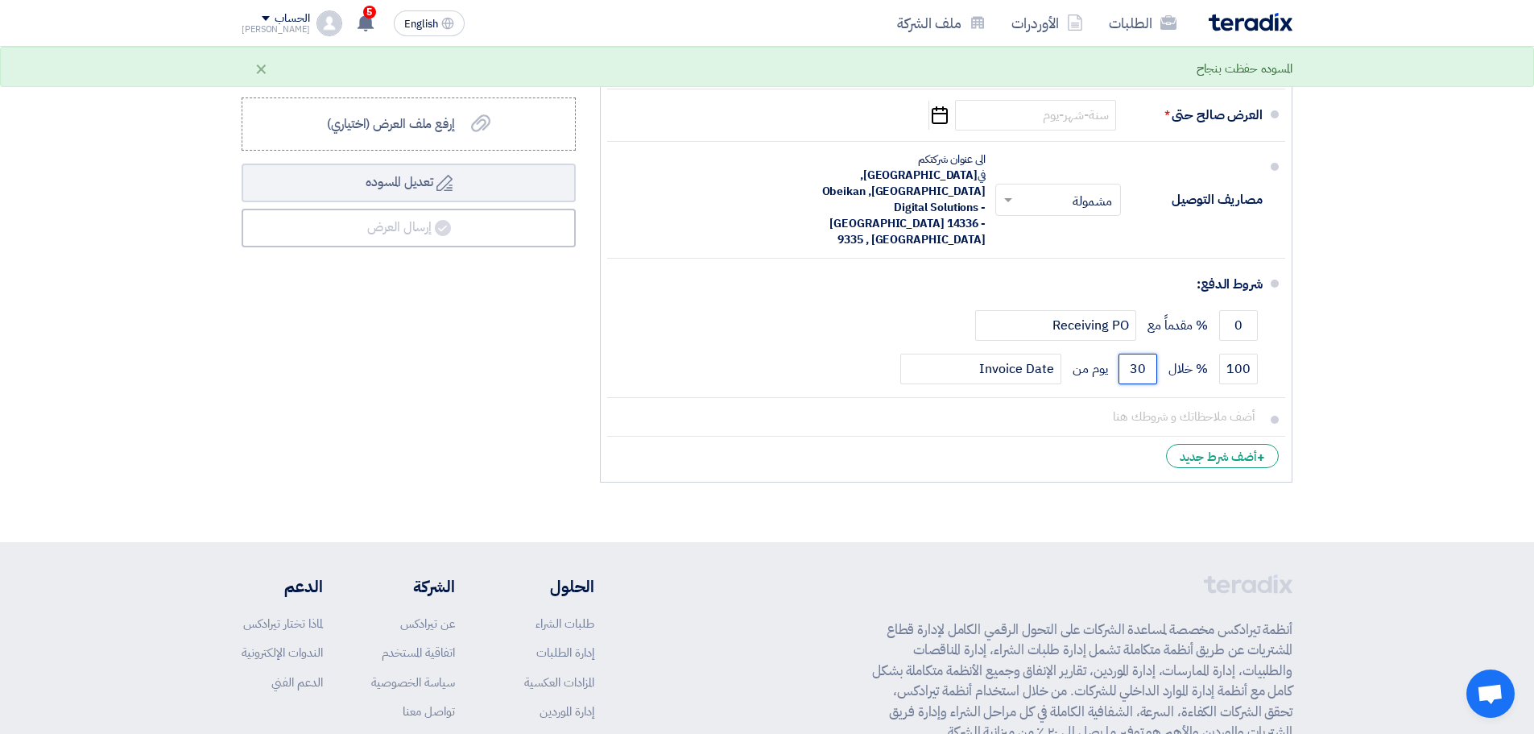
type input "30"
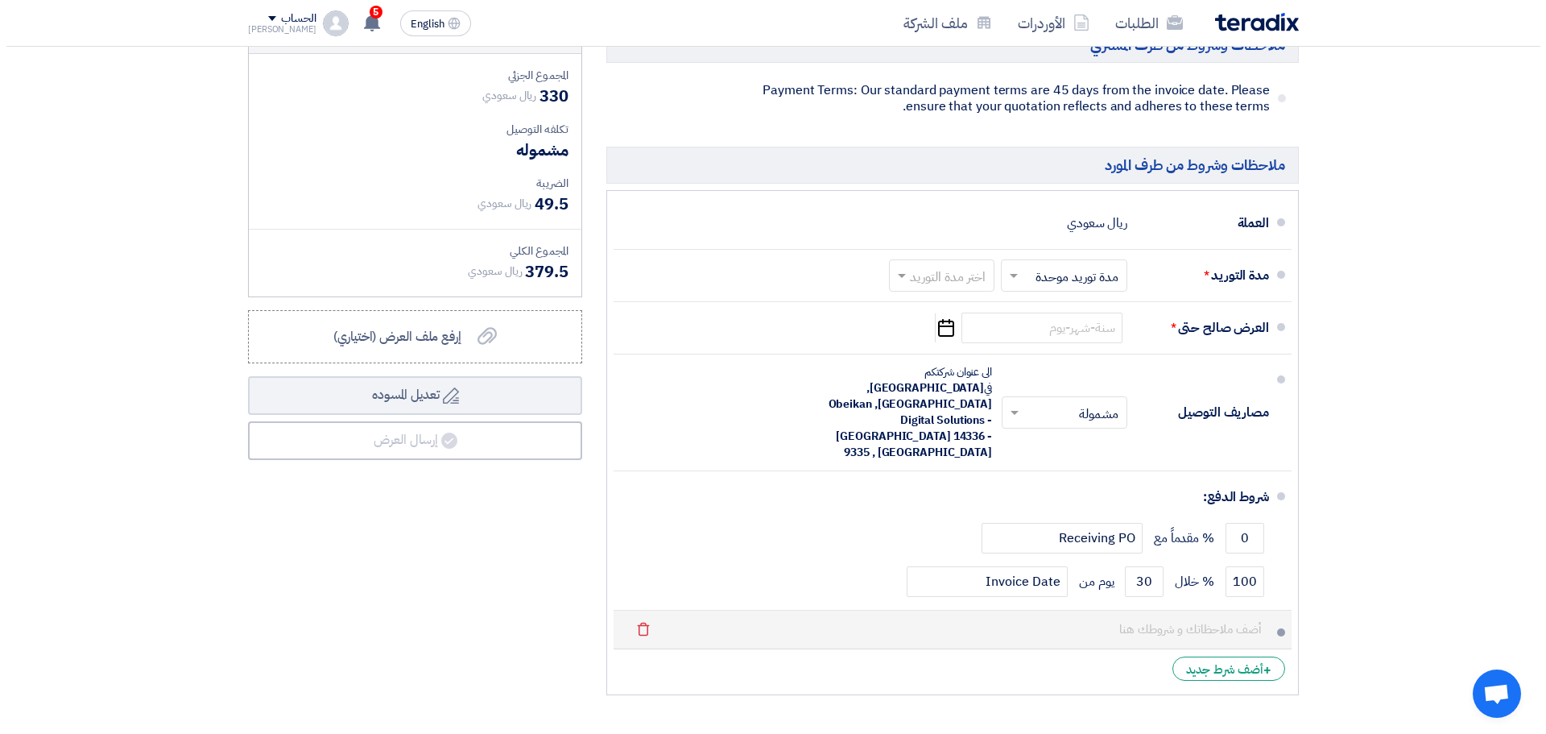
scroll to position [1208, 0]
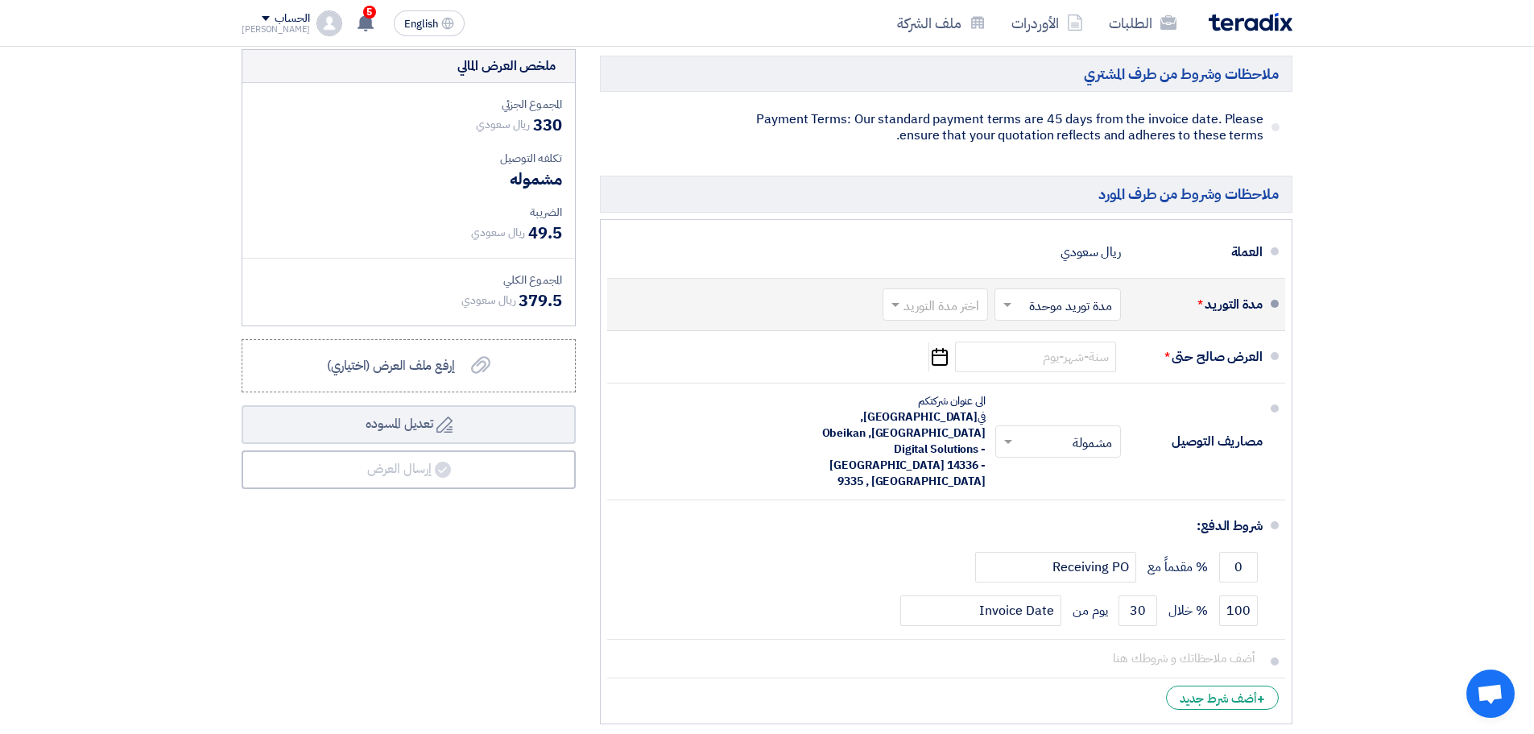
click at [966, 308] on input "text" at bounding box center [931, 305] width 97 height 23
click at [954, 338] on span "(1-2) أيام" at bounding box center [957, 338] width 49 height 19
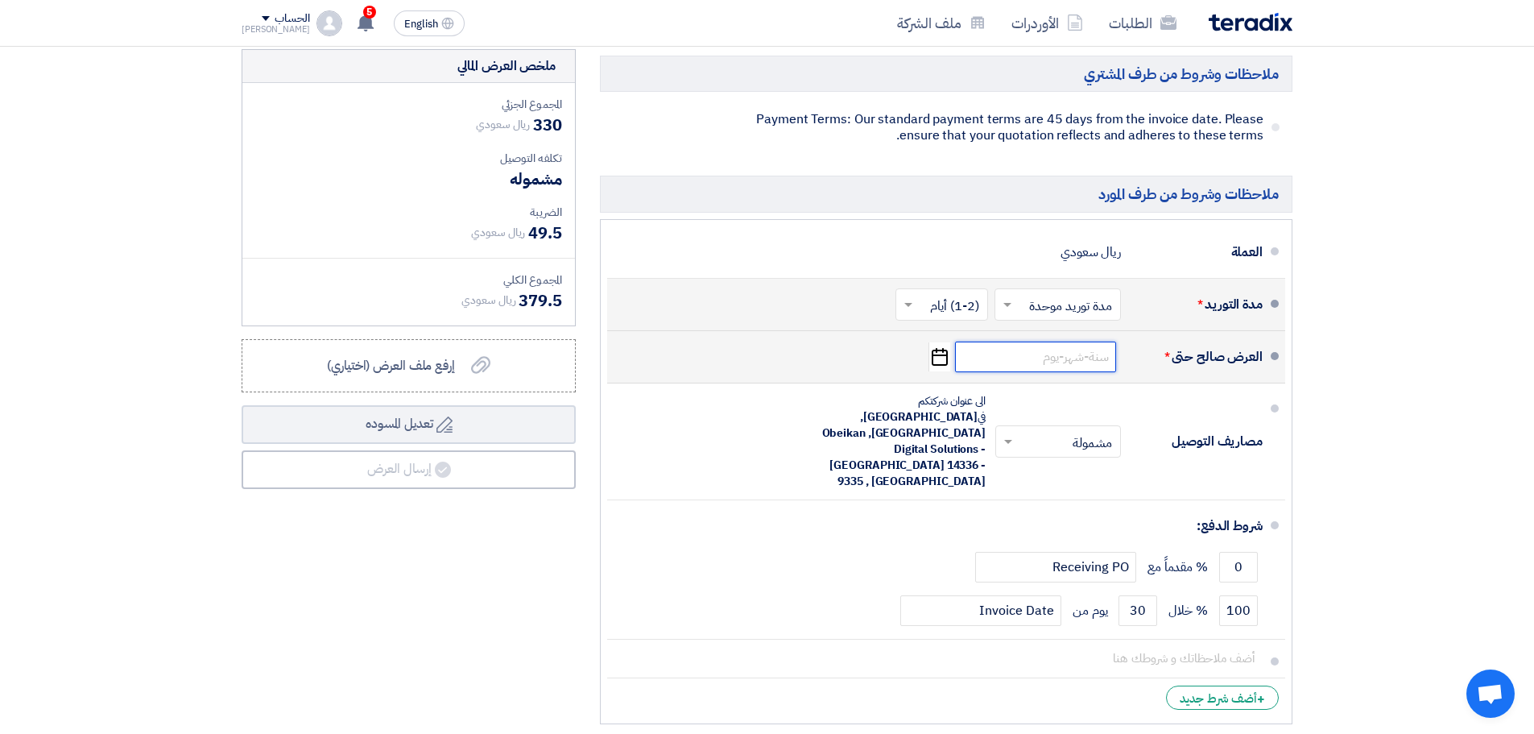
click at [1042, 350] on input at bounding box center [1035, 356] width 161 height 31
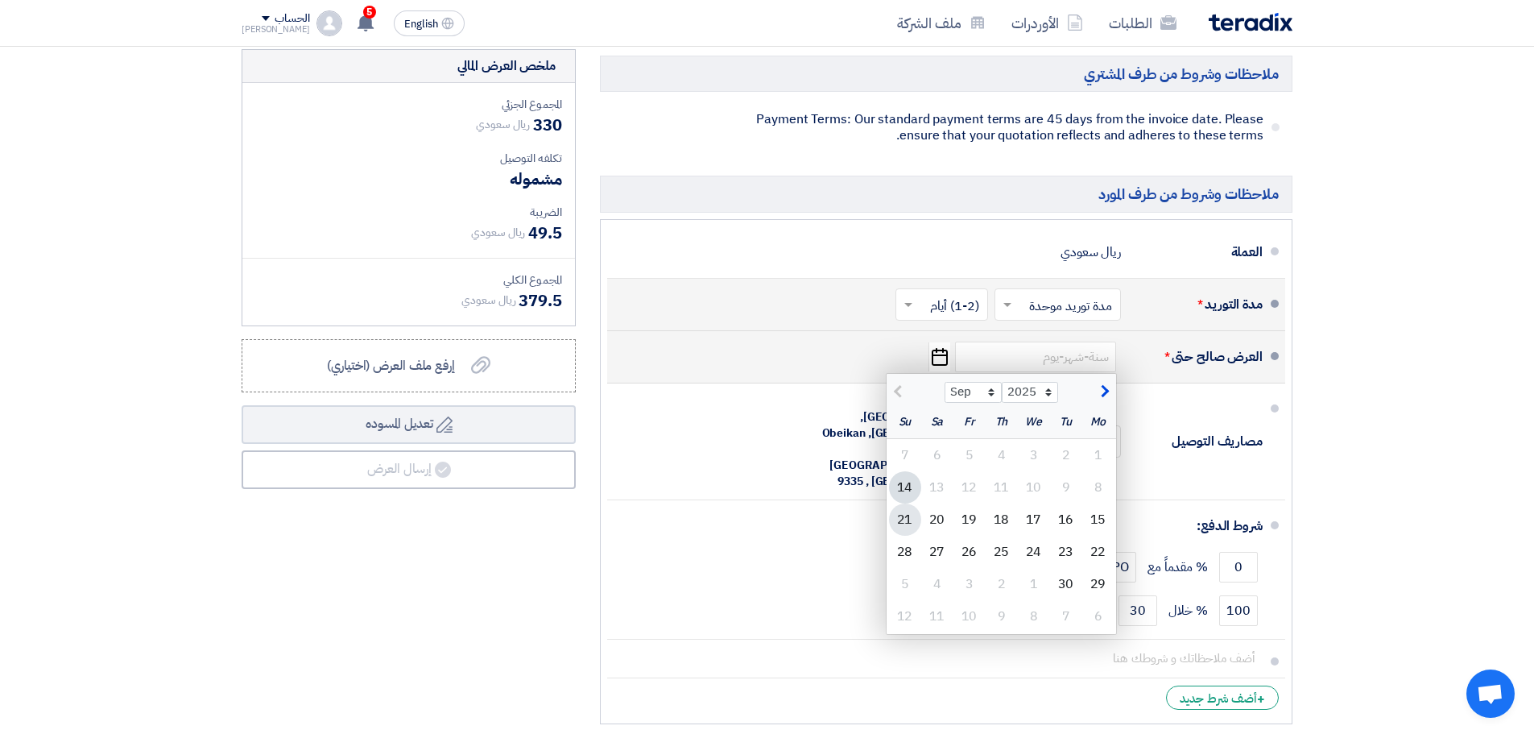
click at [912, 522] on div "21" at bounding box center [905, 519] width 32 height 32
type input "[DATE]"
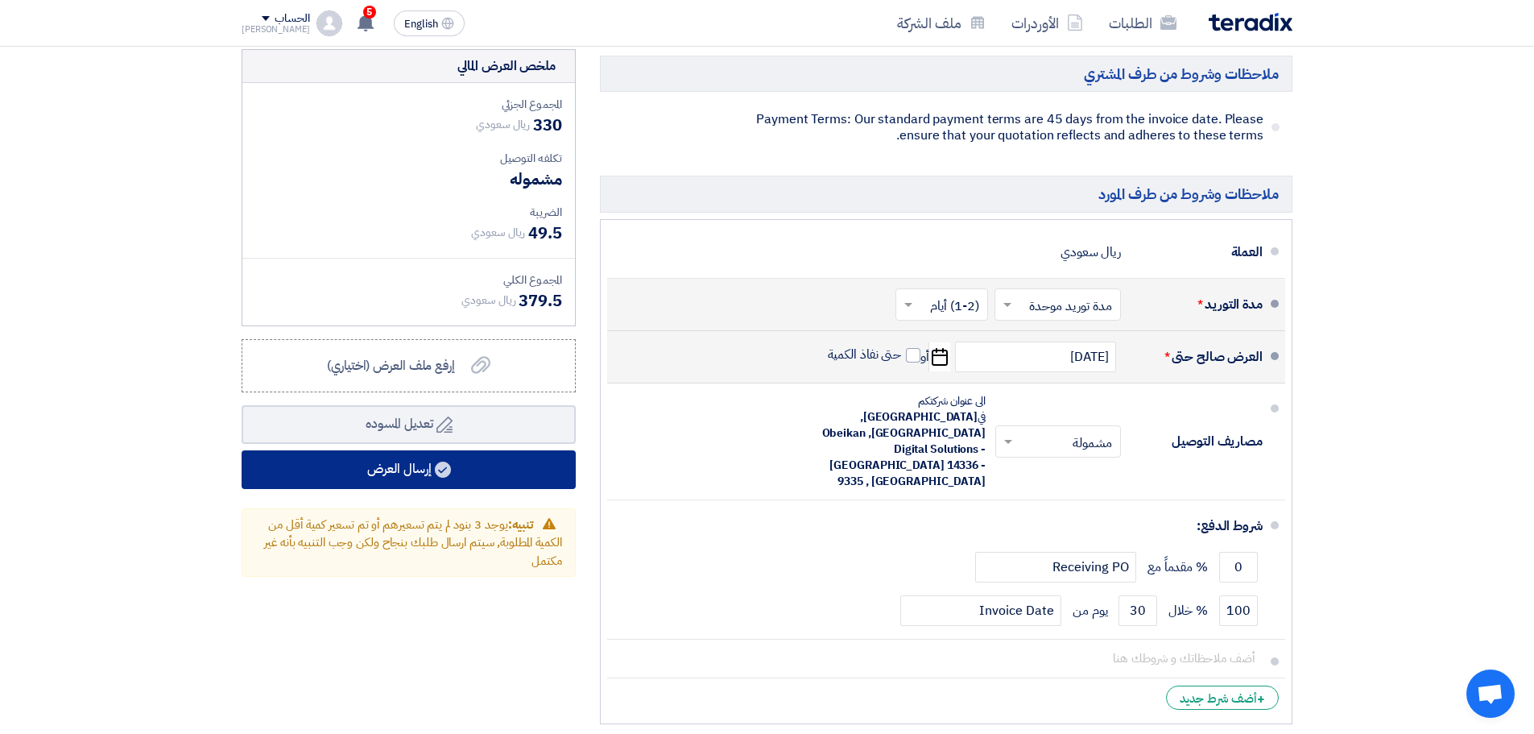
click at [442, 478] on button "إرسال العرض" at bounding box center [409, 469] width 334 height 39
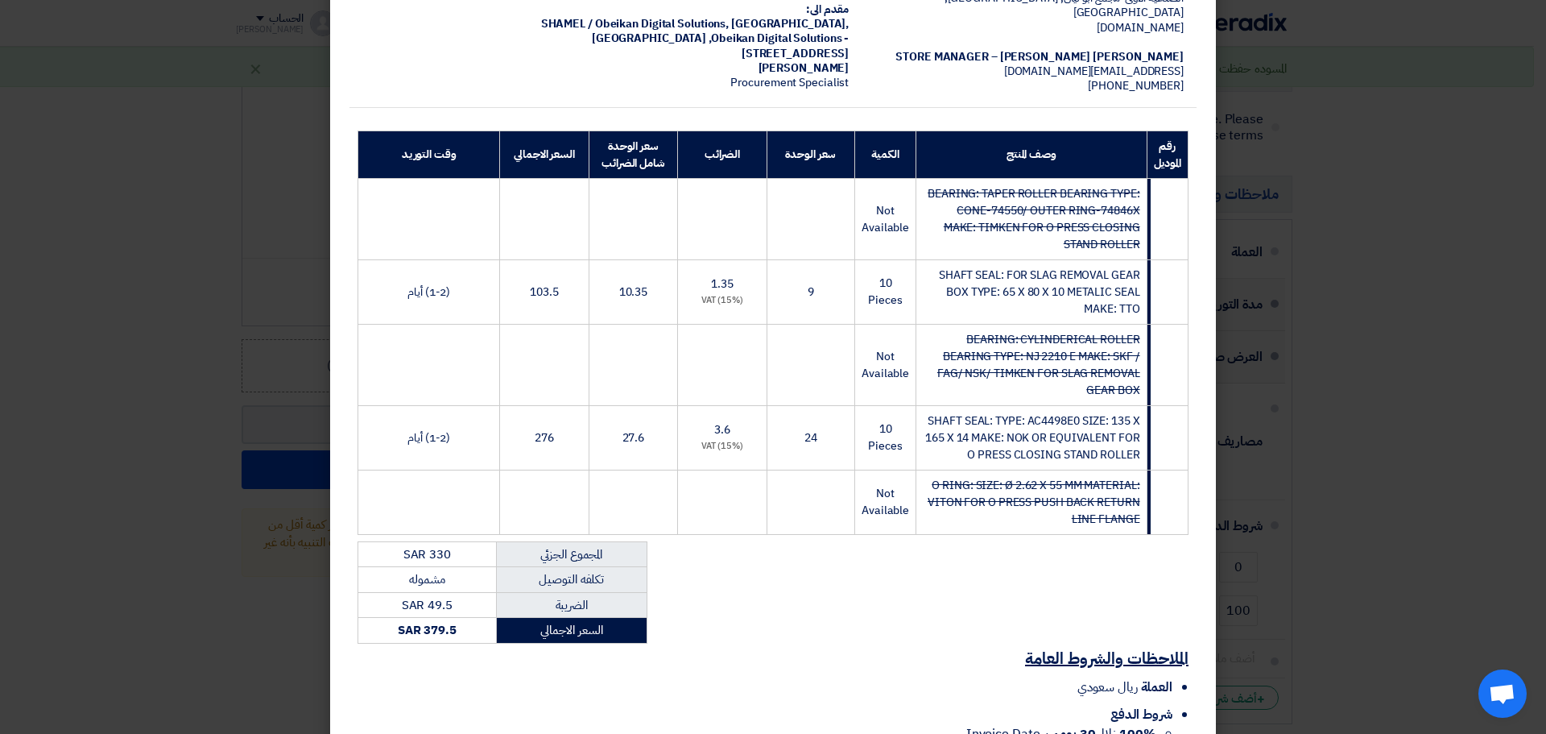
scroll to position [301, 0]
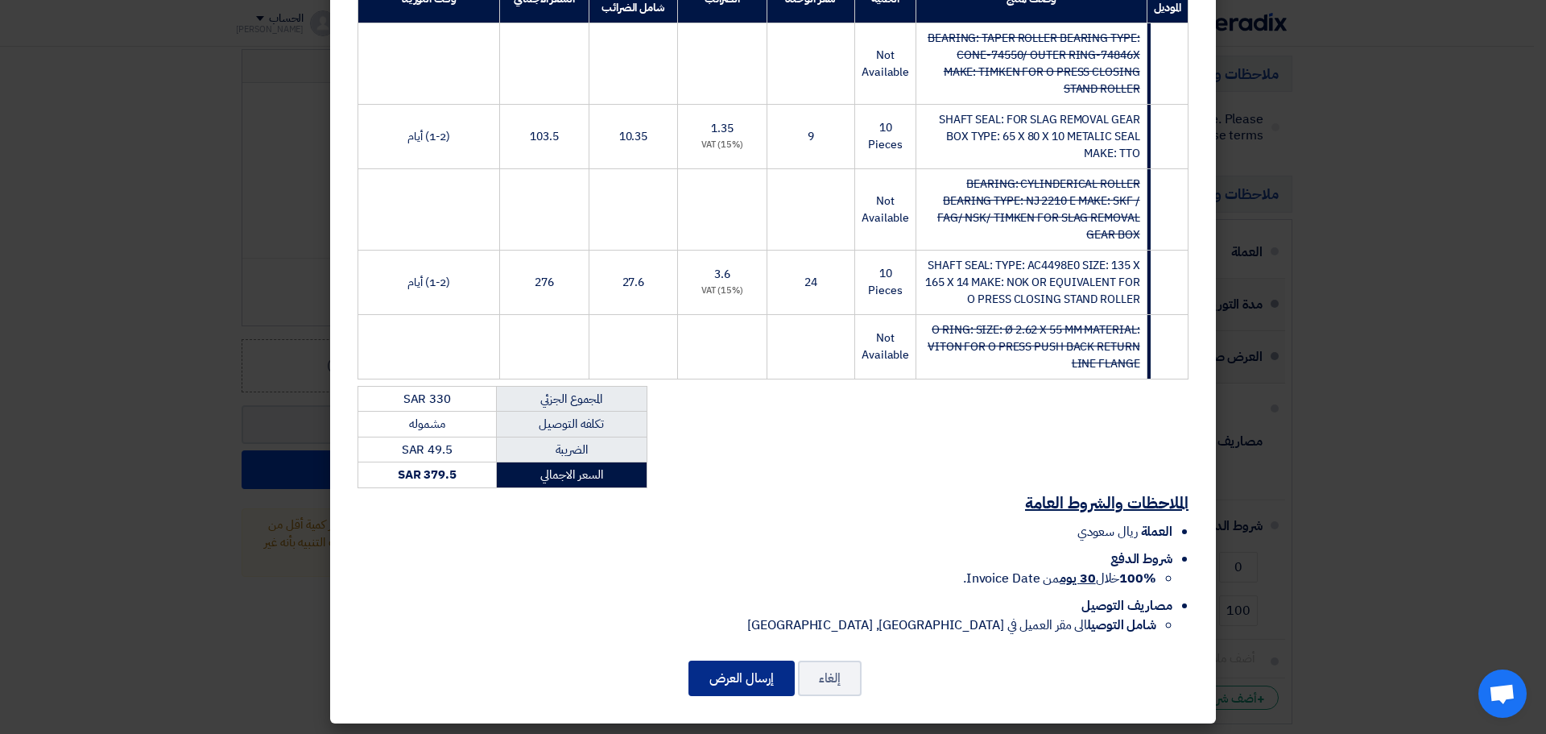
click at [756, 680] on button "إرسال العرض" at bounding box center [742, 677] width 106 height 35
